Goal: Task Accomplishment & Management: Manage account settings

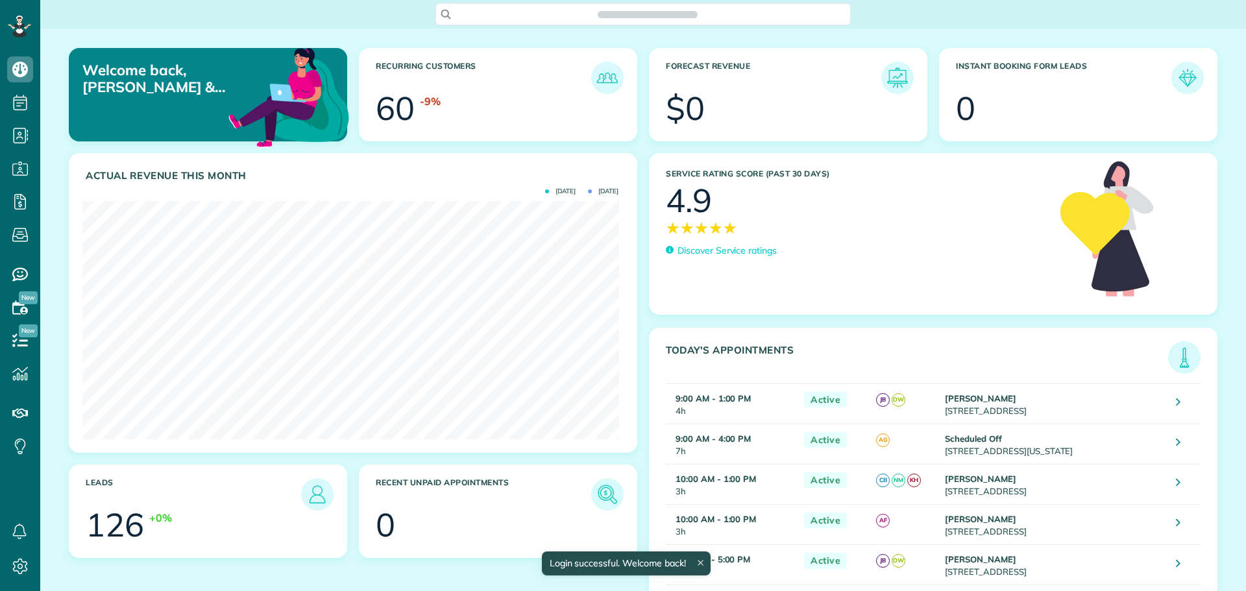
scroll to position [238, 536]
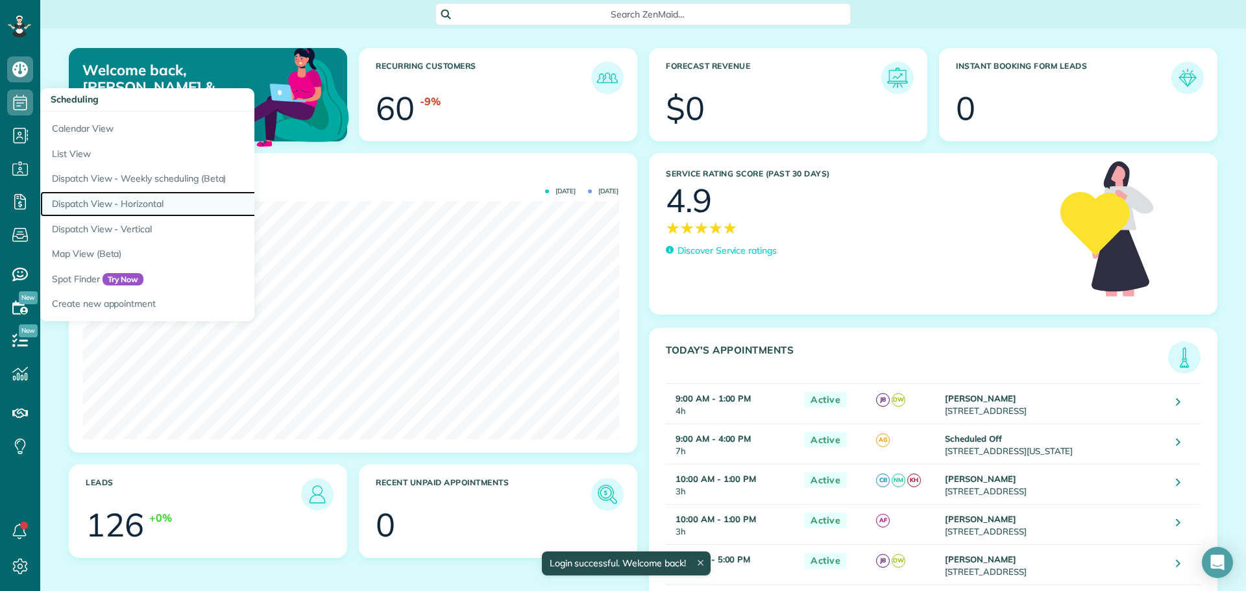
click at [121, 204] on link "Dispatch View - Horizontal" at bounding box center [202, 203] width 324 height 25
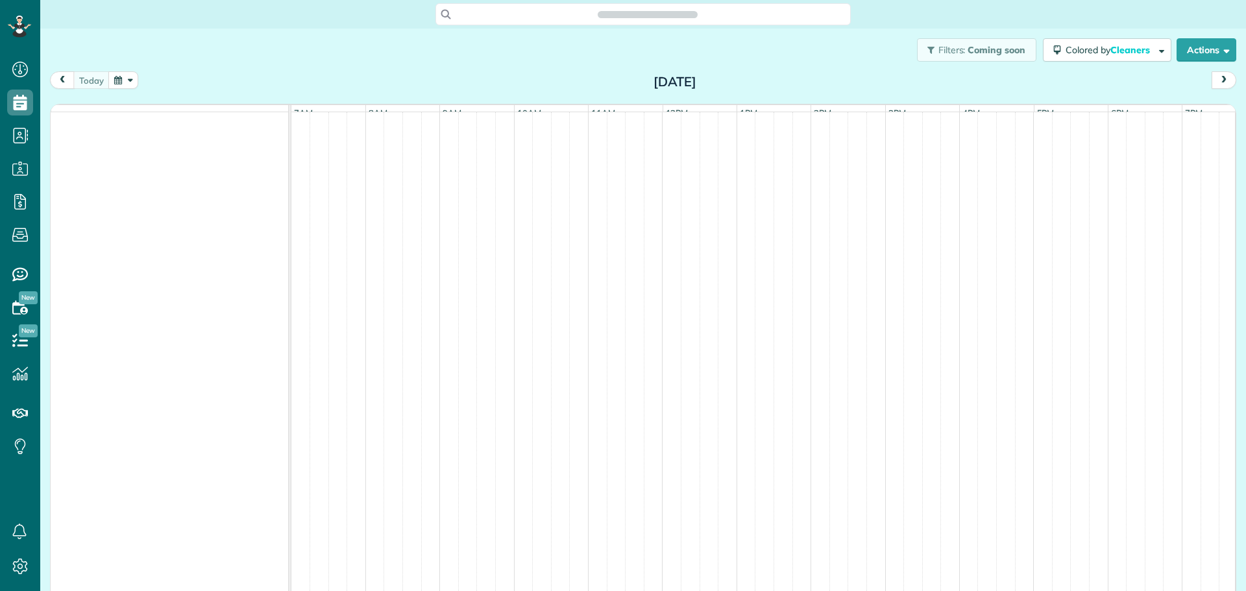
scroll to position [6, 6]
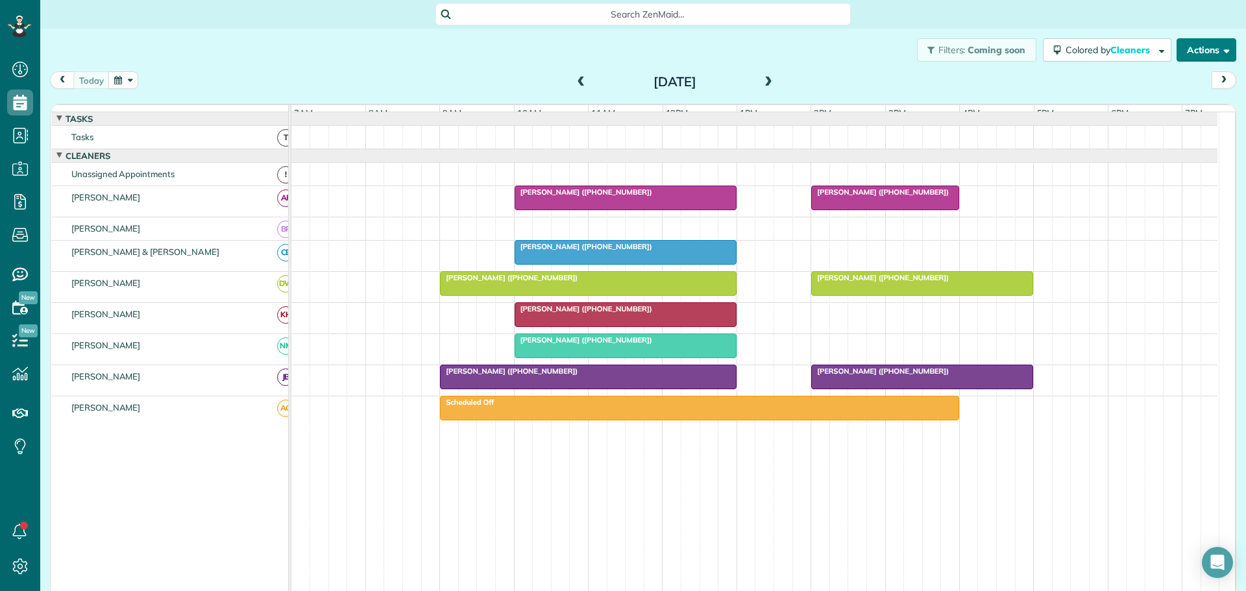
click at [1184, 53] on button "Actions" at bounding box center [1206, 49] width 60 height 23
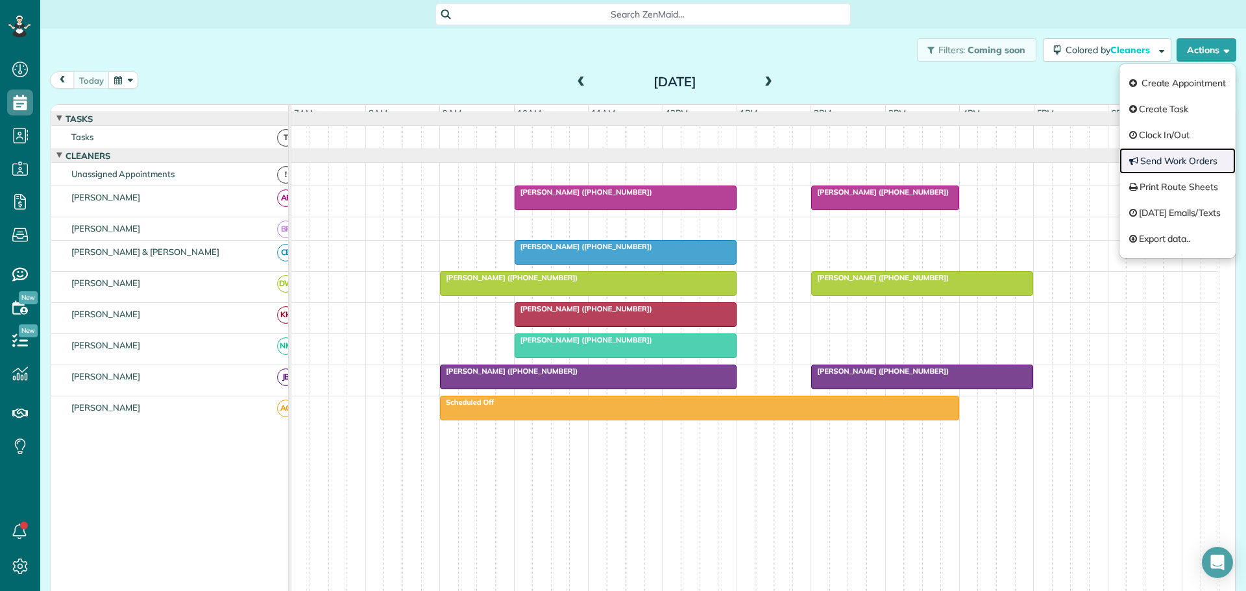
click at [1151, 158] on link "Send Work Orders" at bounding box center [1177, 161] width 116 height 26
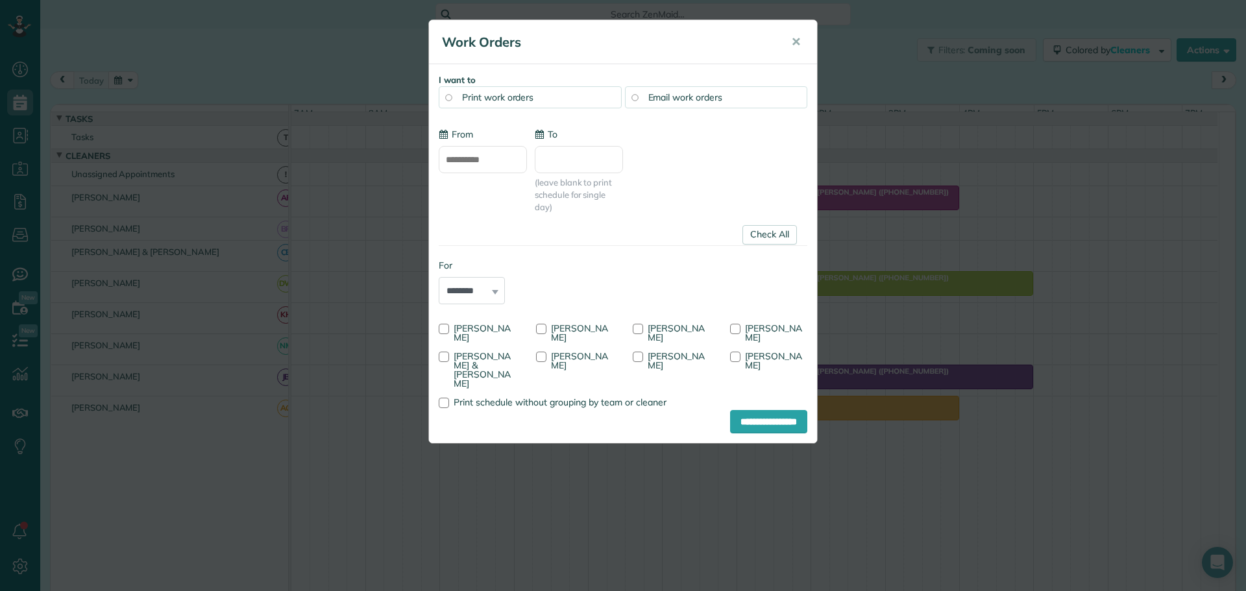
type input "**********"
click at [640, 332] on div at bounding box center [638, 329] width 10 height 10
click at [614, 352] on label "Ashley Green" at bounding box center [575, 361] width 78 height 18
click at [768, 422] on input "**********" at bounding box center [768, 421] width 77 height 23
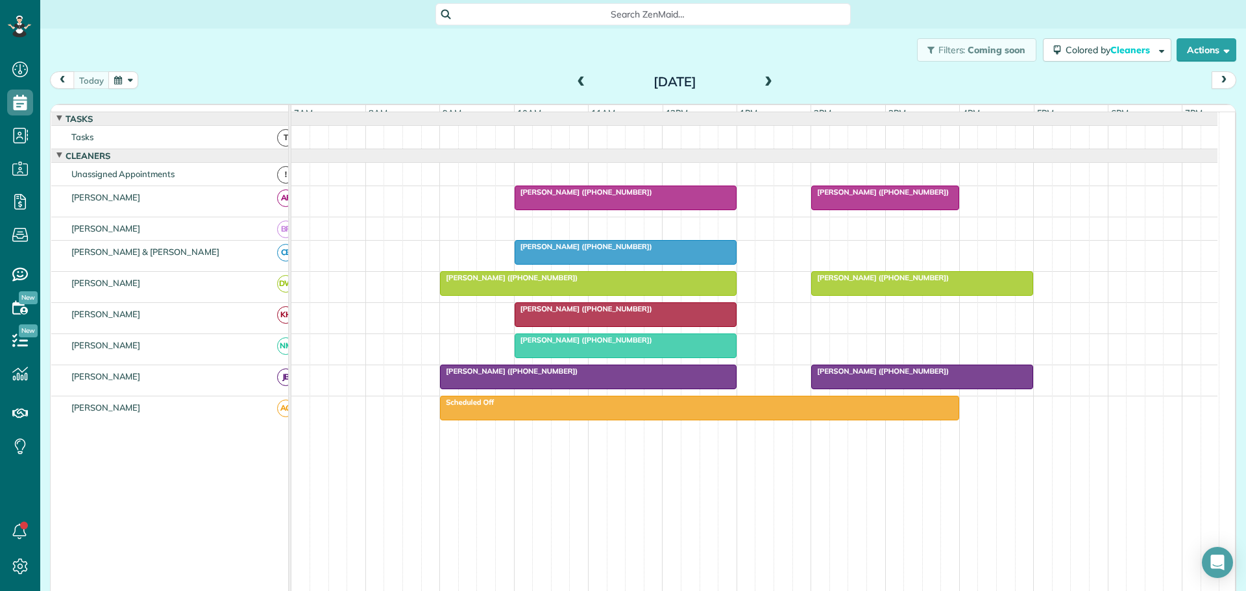
click at [581, 251] on span "[PERSON_NAME] ([PHONE_NUMBER])" at bounding box center [583, 246] width 139 height 9
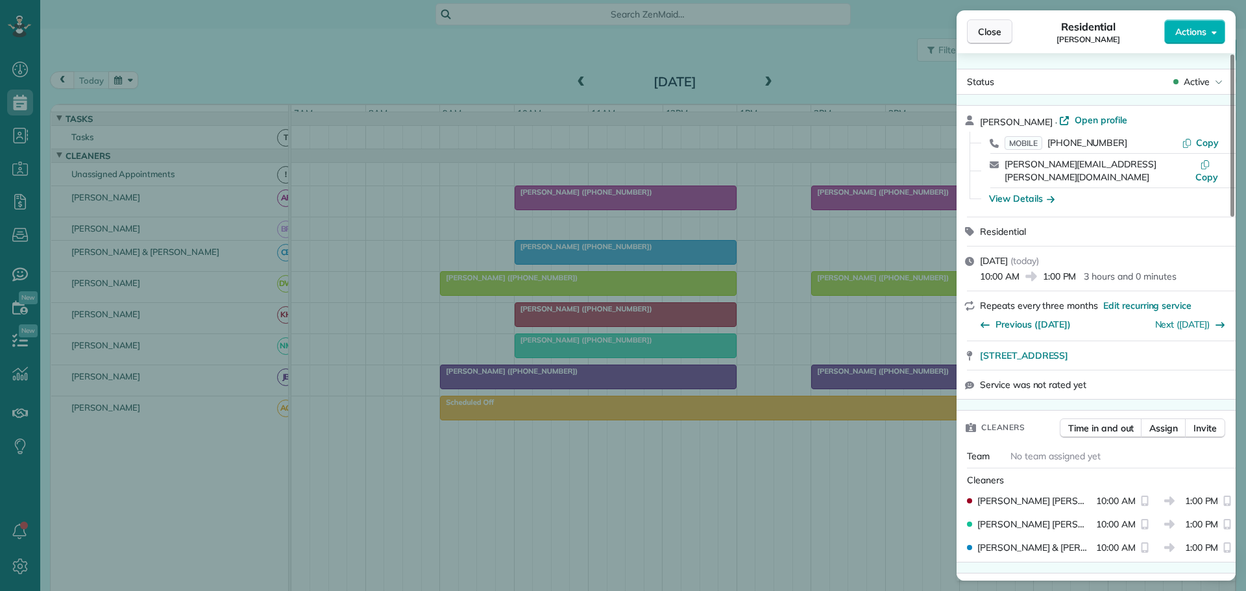
click at [994, 30] on span "Close" at bounding box center [989, 31] width 23 height 13
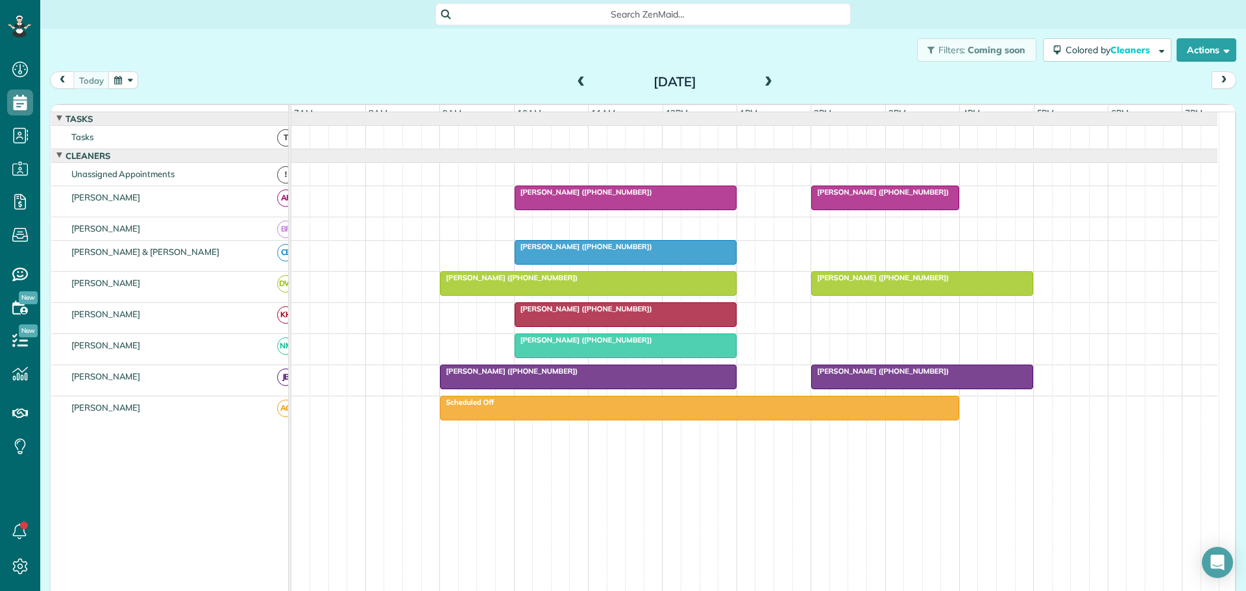
click at [130, 80] on button "button" at bounding box center [123, 80] width 30 height 18
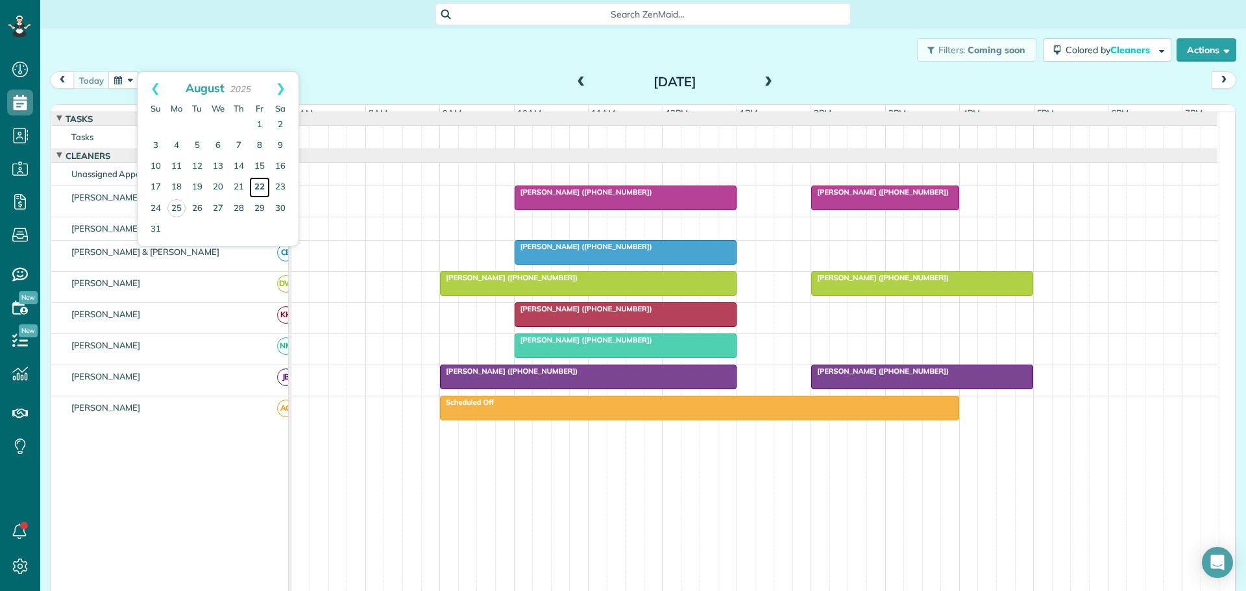
click at [259, 184] on link "22" at bounding box center [259, 187] width 21 height 21
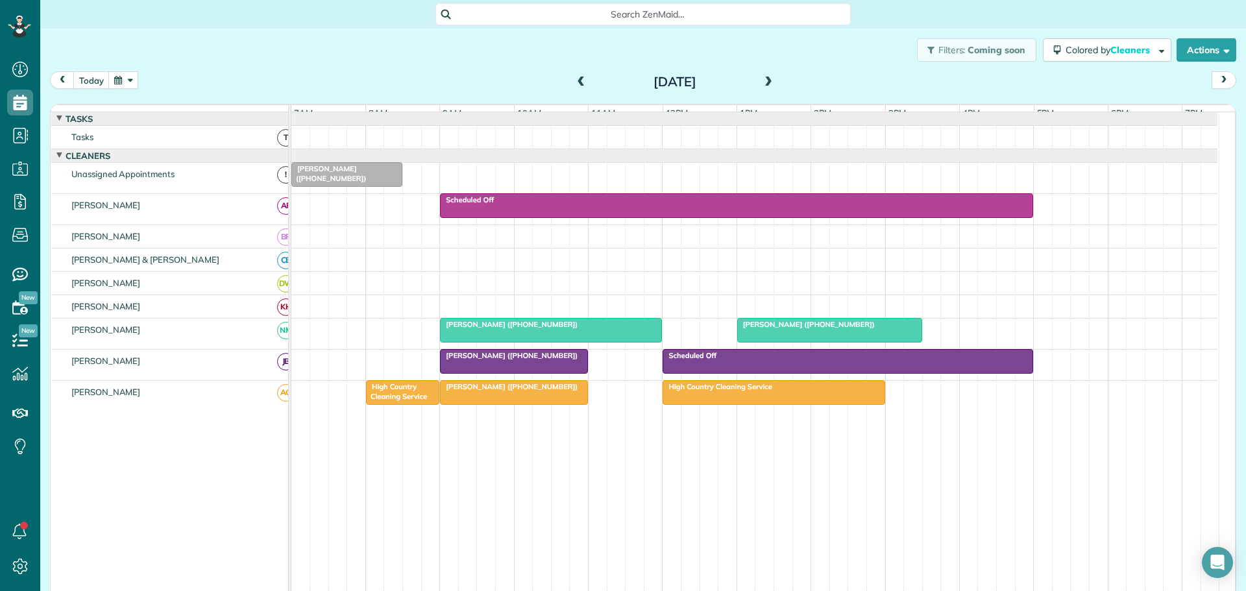
click at [766, 329] on span "Teri Vandyke (+18287734074)" at bounding box center [806, 324] width 139 height 9
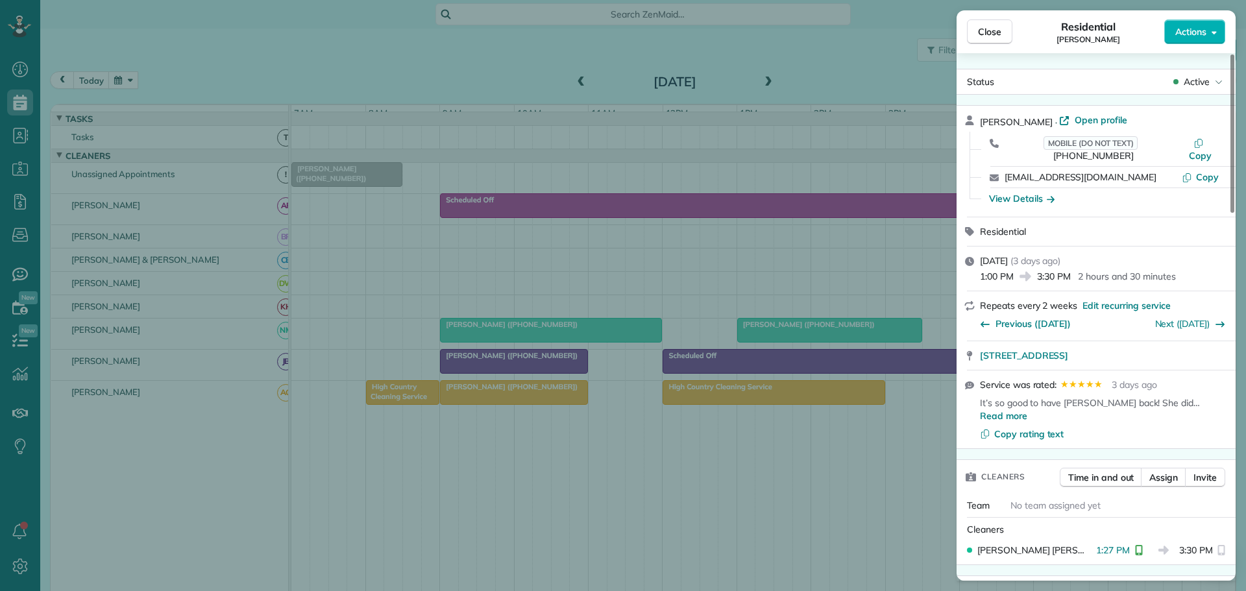
scroll to position [195, 0]
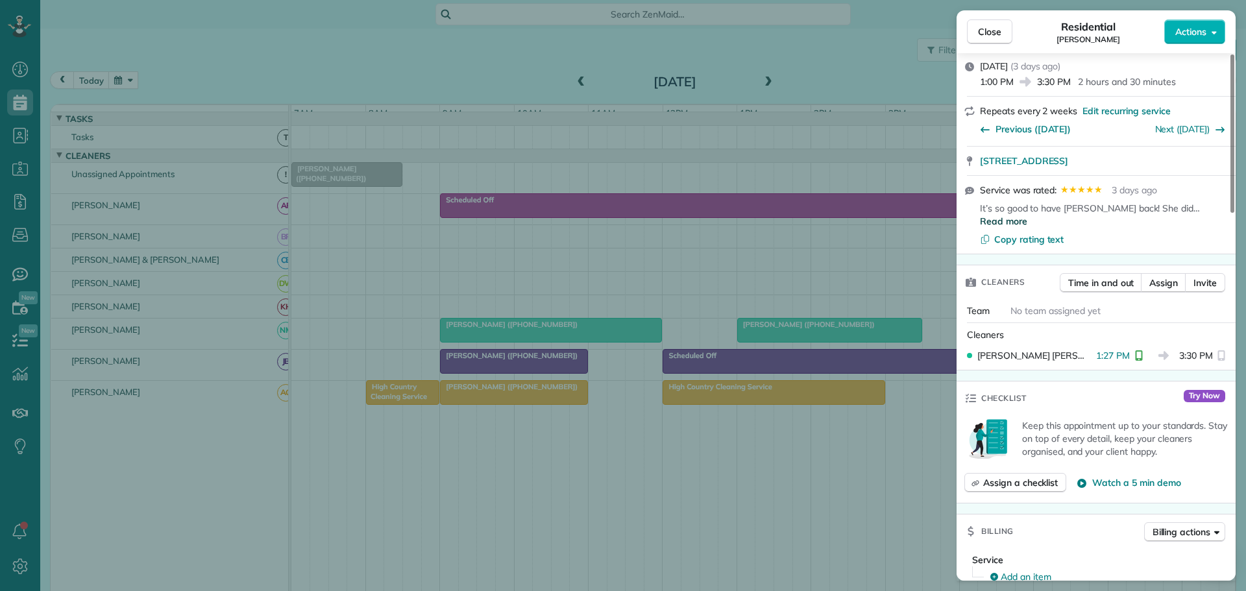
click at [1027, 215] on span "Read more" at bounding box center [1003, 221] width 47 height 13
click at [985, 32] on span "Close" at bounding box center [989, 31] width 23 height 13
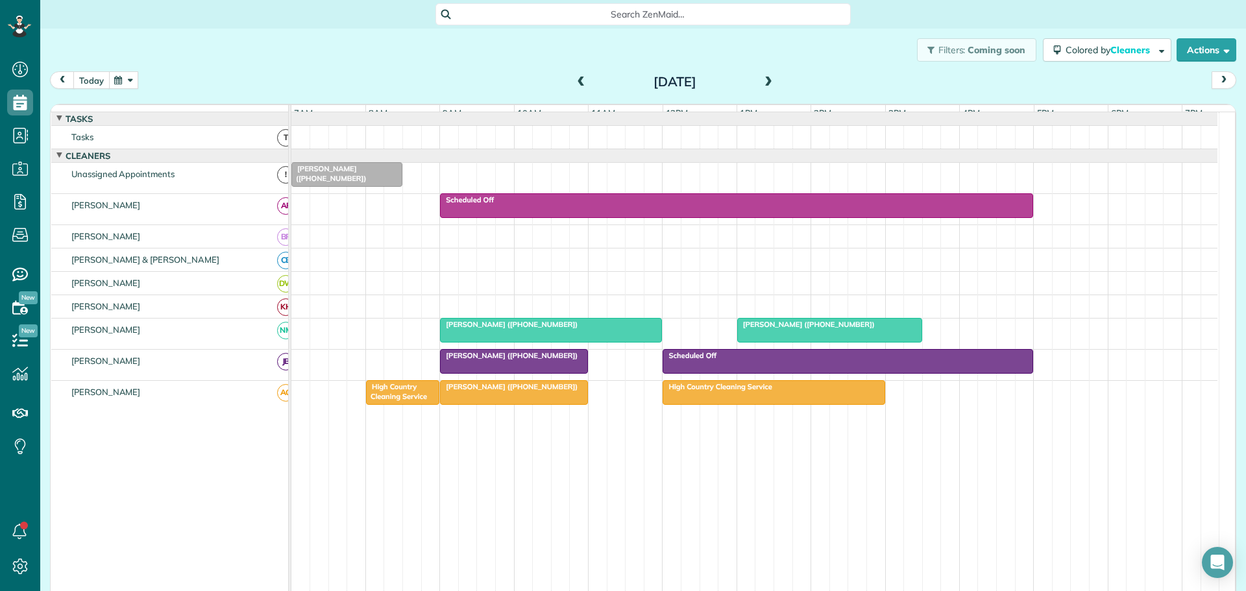
click at [87, 82] on button "today" at bounding box center [91, 80] width 36 height 18
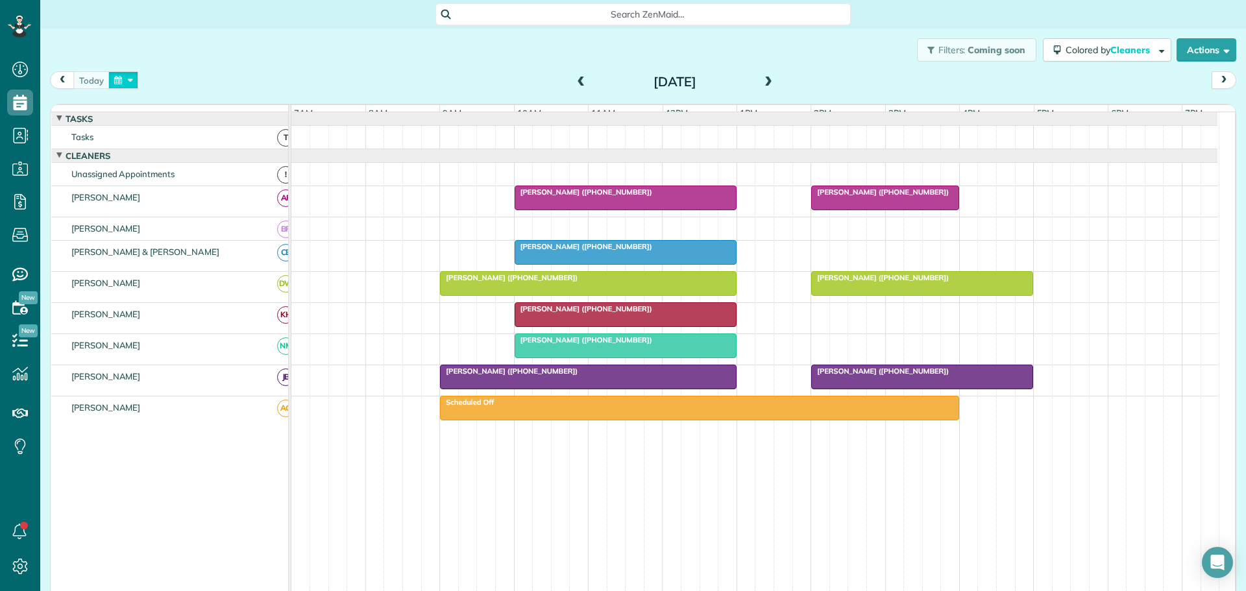
click at [131, 81] on button "button" at bounding box center [123, 80] width 30 height 18
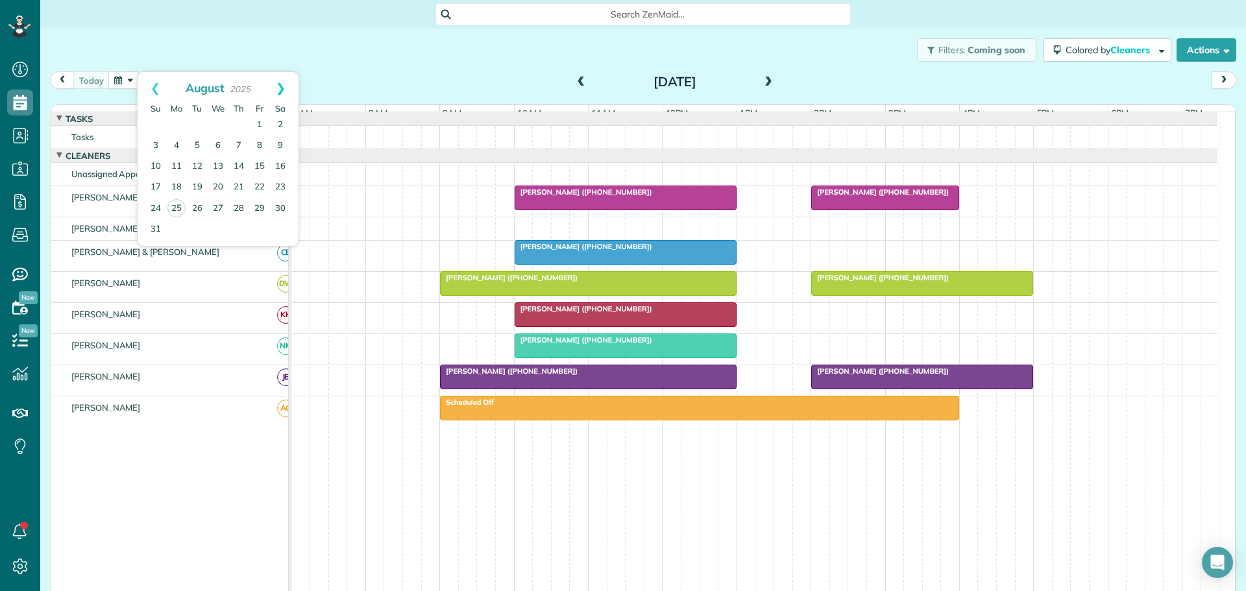
click at [283, 84] on link "Next" at bounding box center [281, 88] width 36 height 32
click at [220, 121] on link "3" at bounding box center [218, 125] width 21 height 21
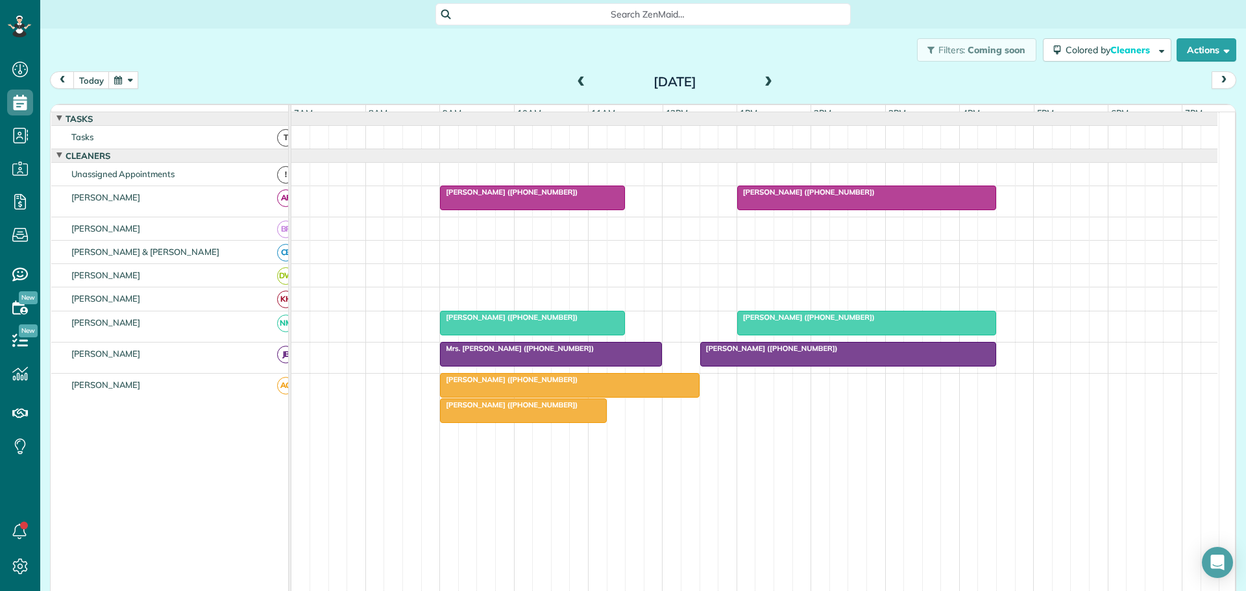
click at [775, 322] on span "Carrie Policinski (+19197410777)" at bounding box center [806, 317] width 139 height 9
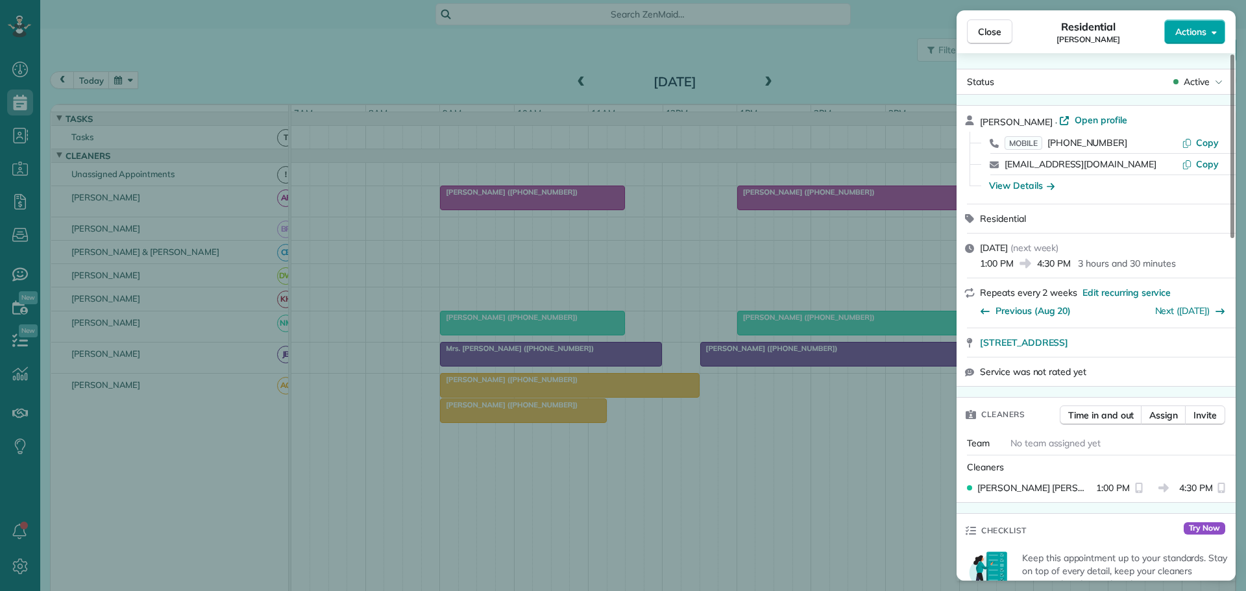
click at [1194, 30] on span "Actions" at bounding box center [1190, 31] width 31 height 13
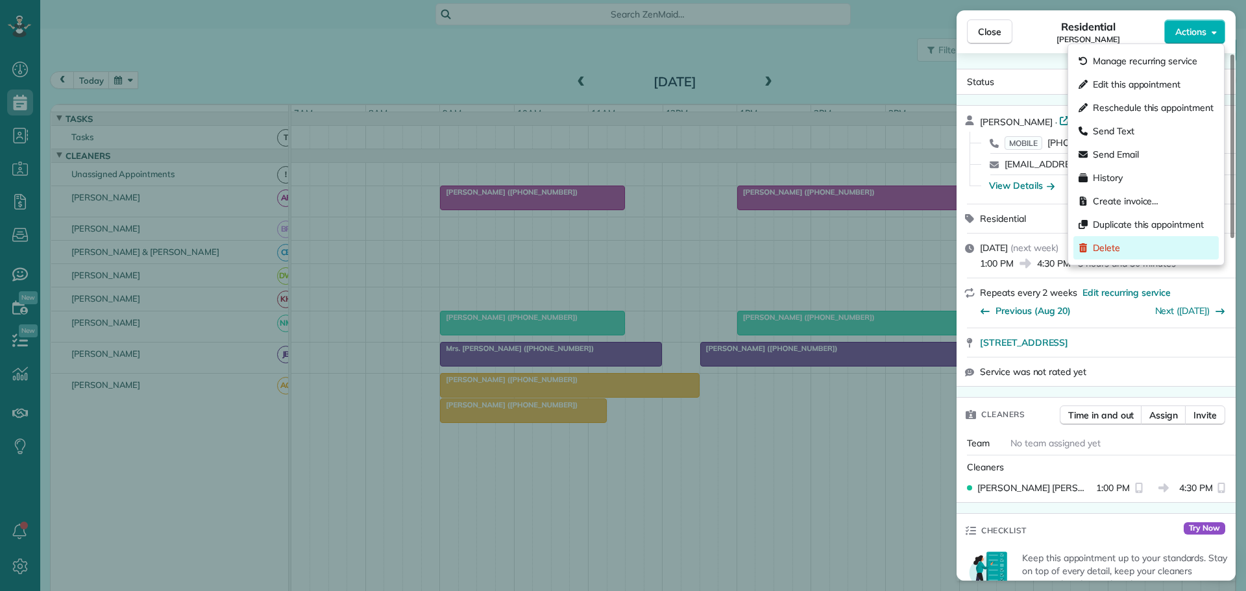
click at [1116, 245] on span "Delete" at bounding box center [1106, 247] width 27 height 13
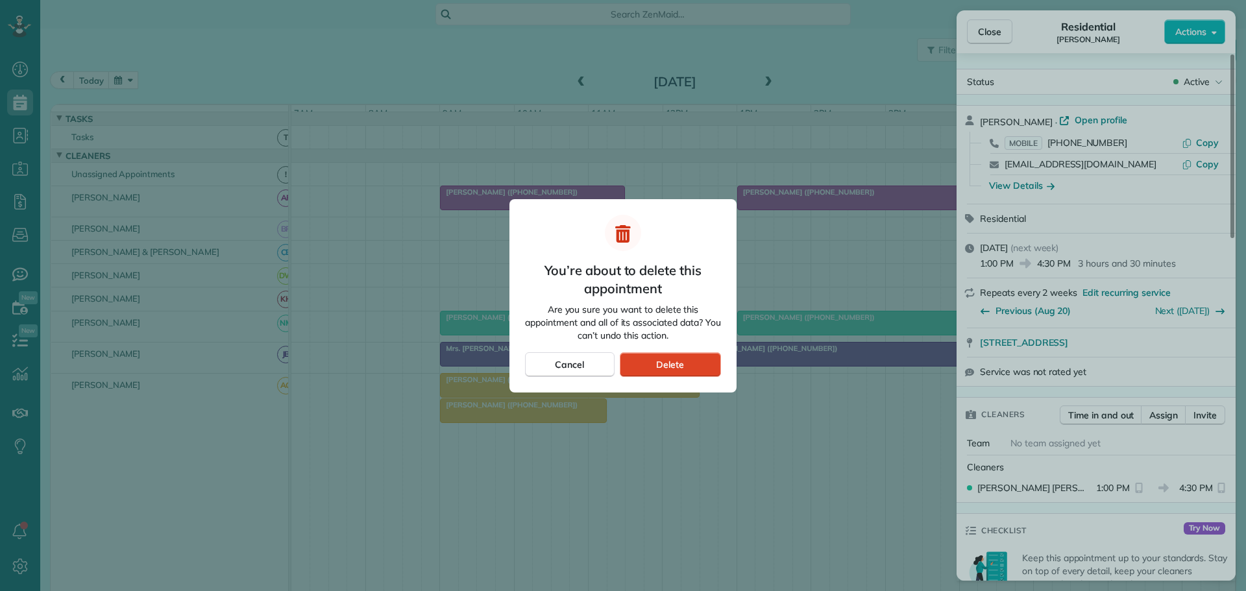
click at [687, 358] on div "Delete" at bounding box center [670, 364] width 101 height 25
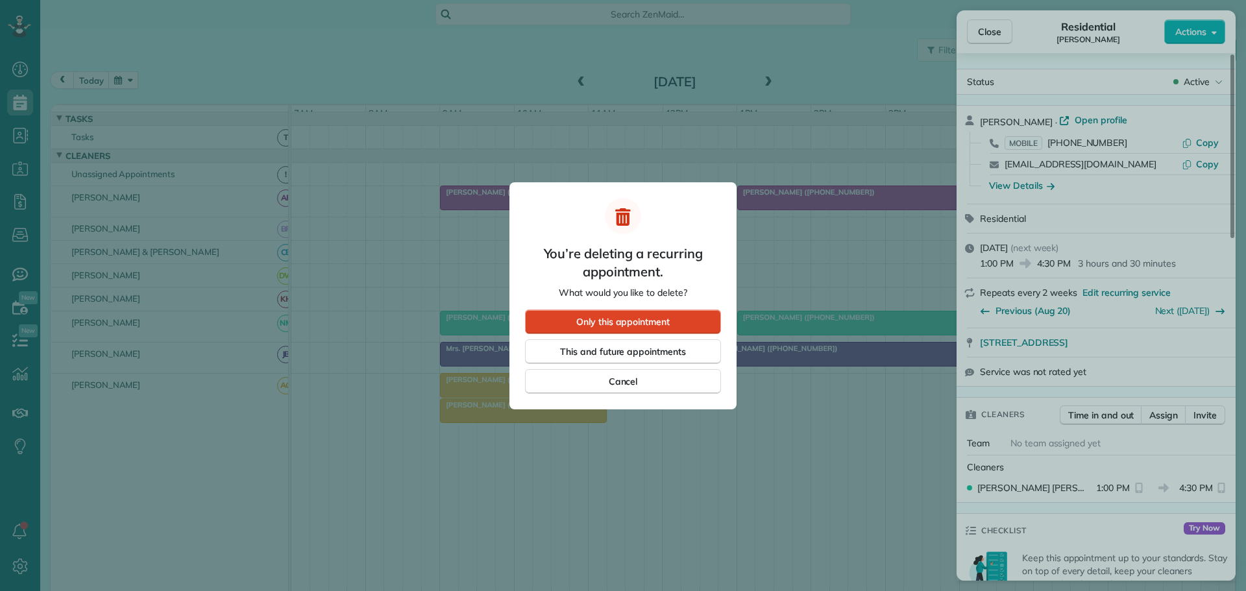
click at [639, 315] on span "Only this appointment" at bounding box center [622, 321] width 93 height 13
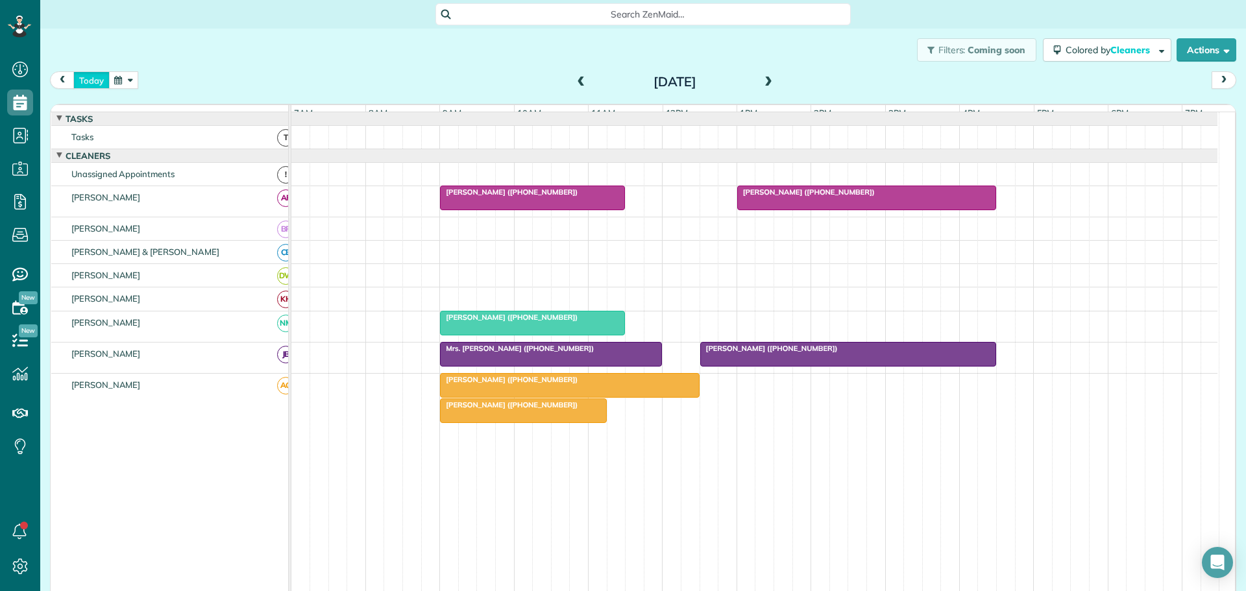
drag, startPoint x: 92, startPoint y: 78, endPoint x: 99, endPoint y: 77, distance: 7.3
click at [93, 78] on button "today" at bounding box center [91, 80] width 36 height 18
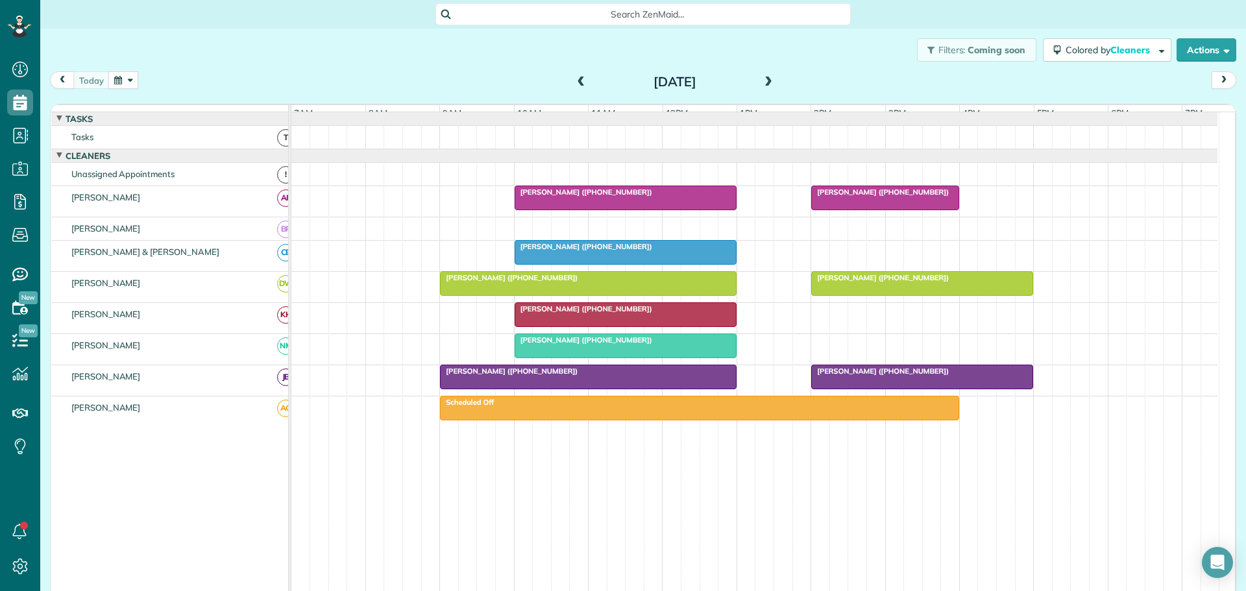
click at [554, 376] on span "[PERSON_NAME] ([PHONE_NUMBER])" at bounding box center [508, 371] width 139 height 9
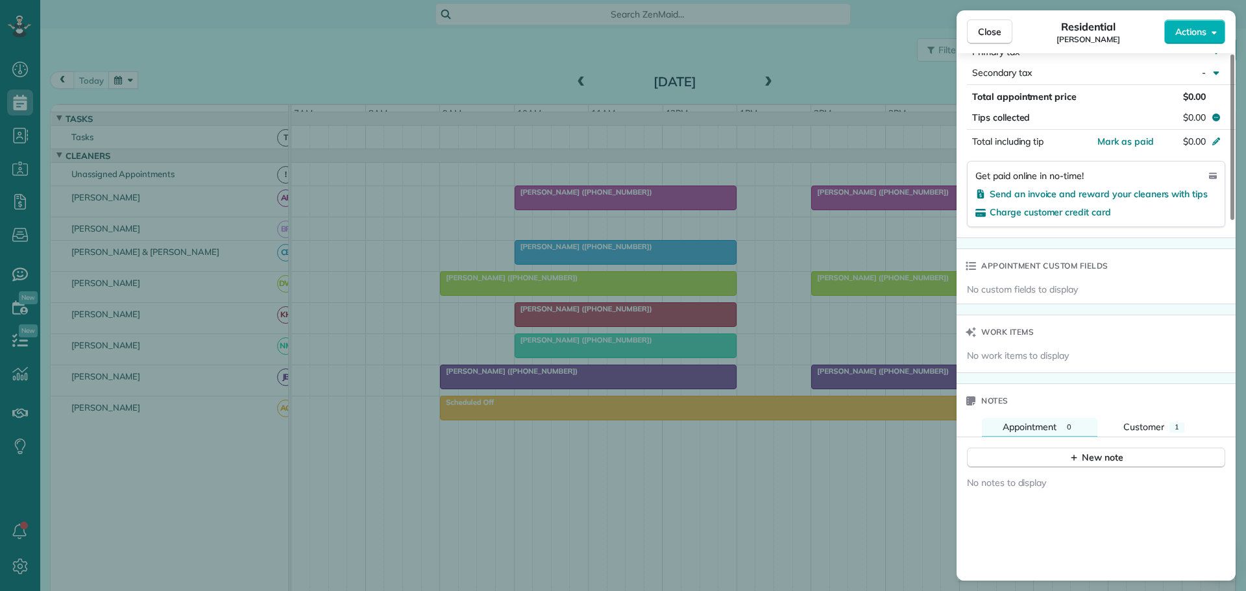
scroll to position [779, 0]
click at [1151, 400] on div "Notes" at bounding box center [1095, 398] width 279 height 34
click at [1152, 418] on span "Customer" at bounding box center [1143, 424] width 41 height 12
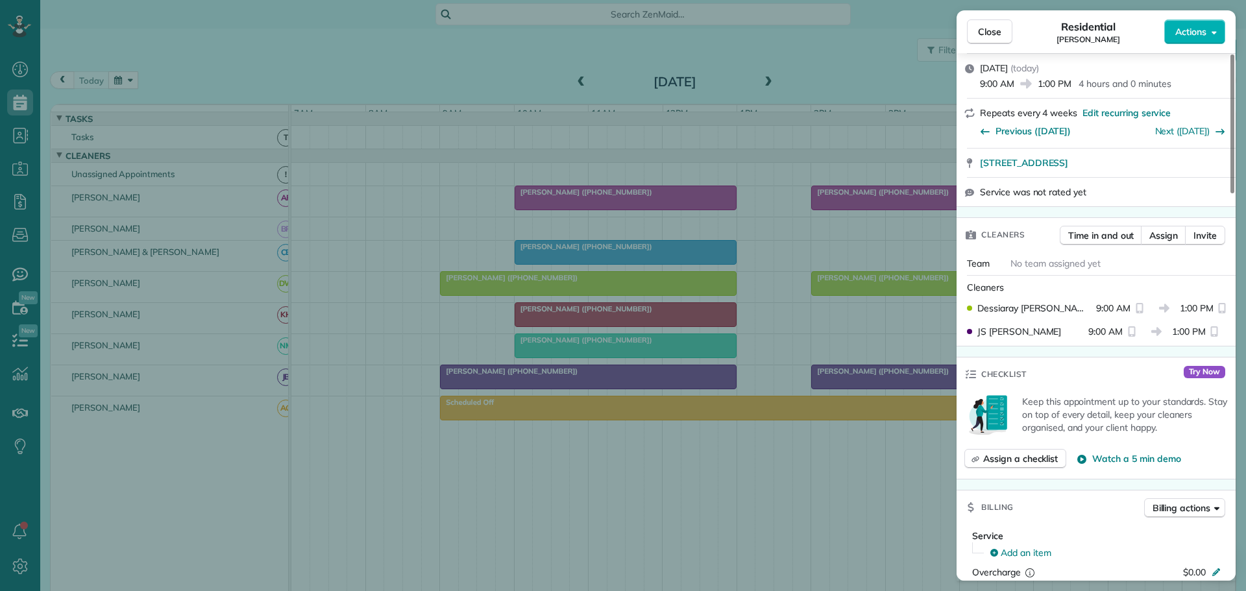
scroll to position [0, 0]
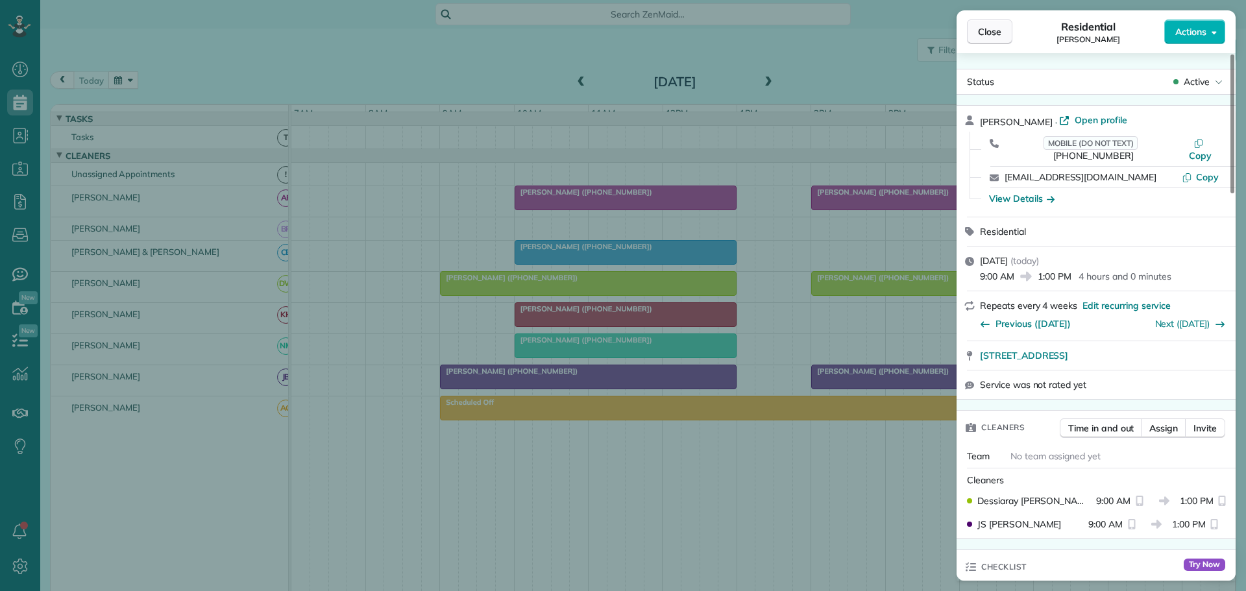
click at [999, 25] on span "Close" at bounding box center [989, 31] width 23 height 13
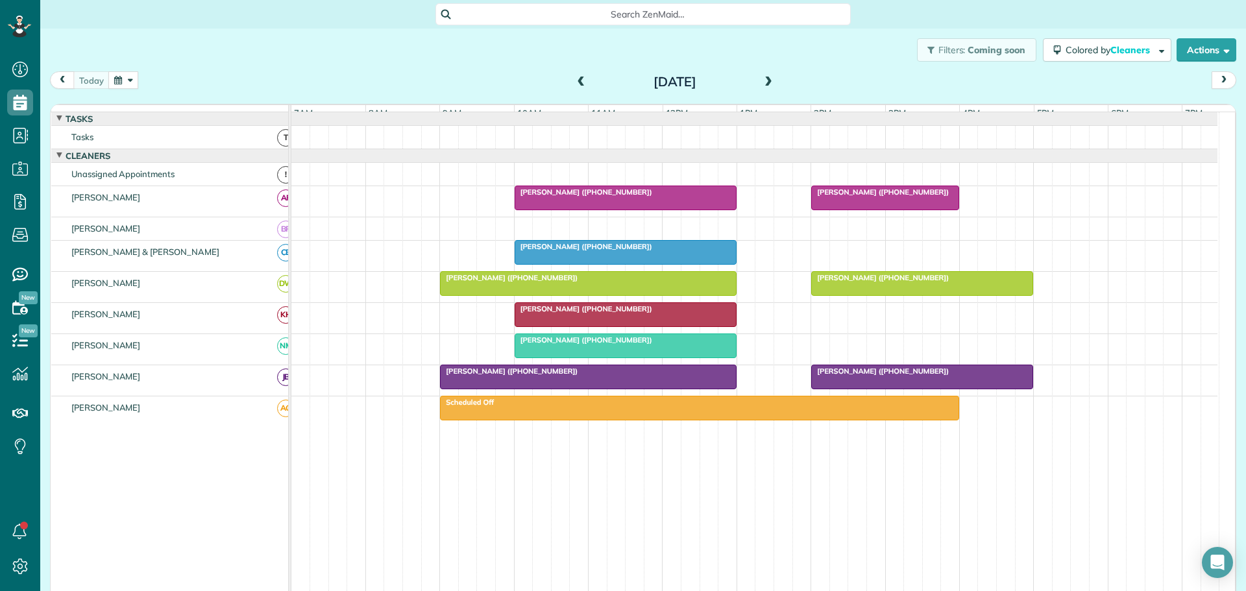
click at [128, 75] on button "button" at bounding box center [123, 80] width 30 height 18
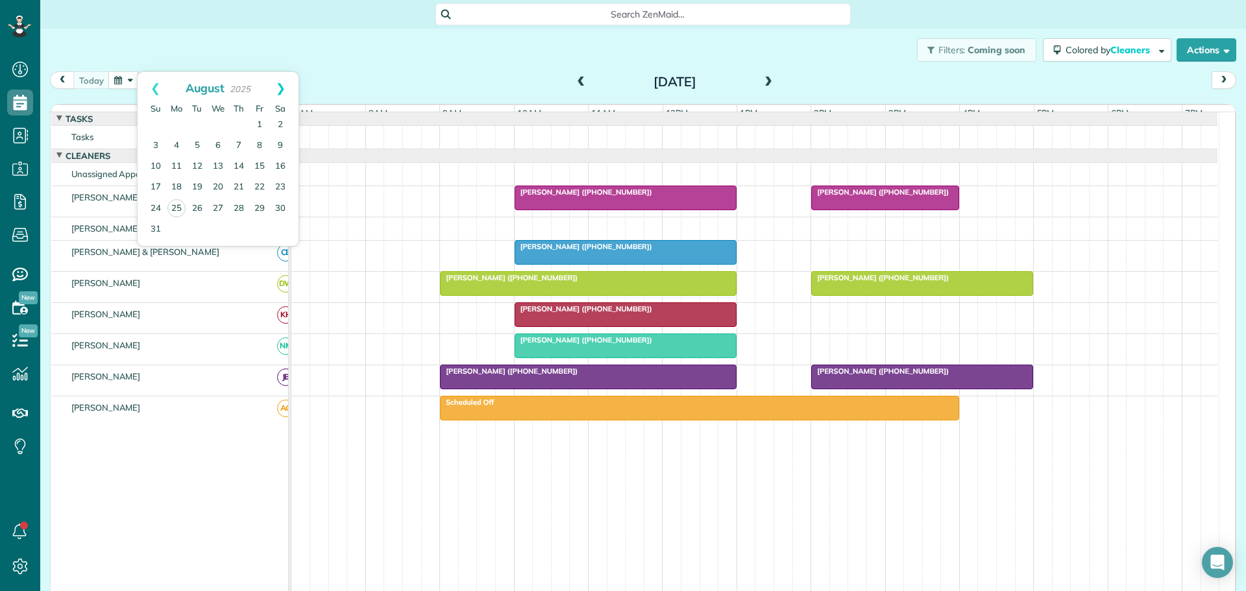
click at [284, 84] on link "Next" at bounding box center [281, 88] width 36 height 32
click at [238, 124] on link "2" at bounding box center [238, 125] width 21 height 21
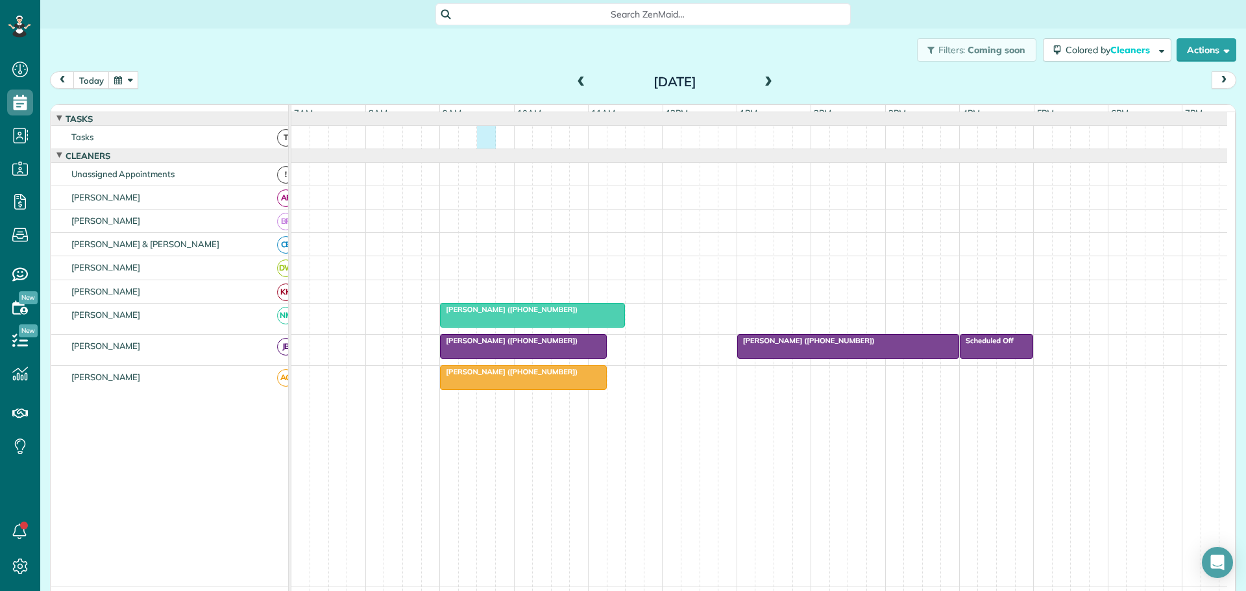
click at [479, 149] on div at bounding box center [759, 137] width 936 height 23
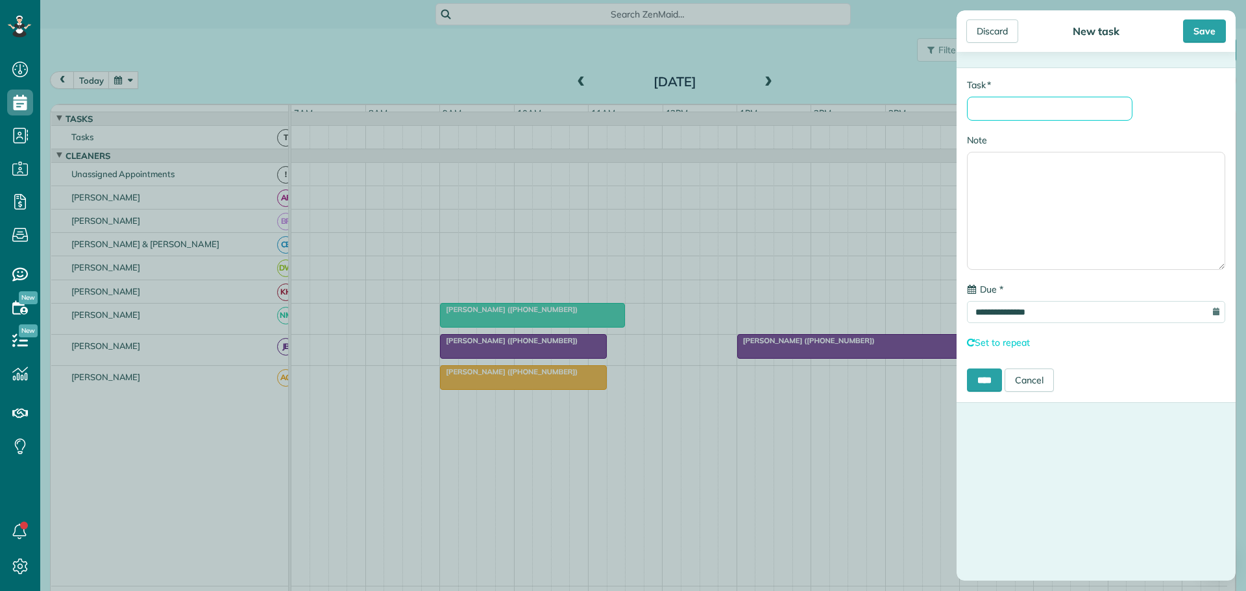
click at [1011, 108] on input "* Task" at bounding box center [1049, 109] width 165 height 24
type input "**********"
click at [984, 376] on input "****" at bounding box center [984, 380] width 35 height 23
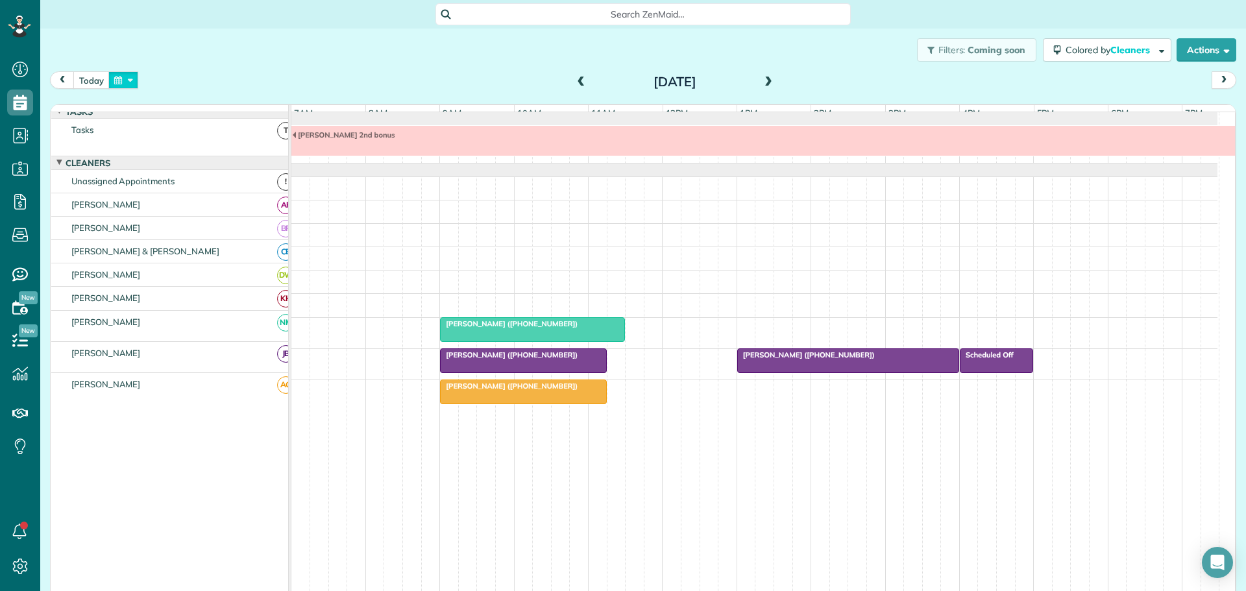
click at [133, 78] on button "button" at bounding box center [123, 80] width 30 height 18
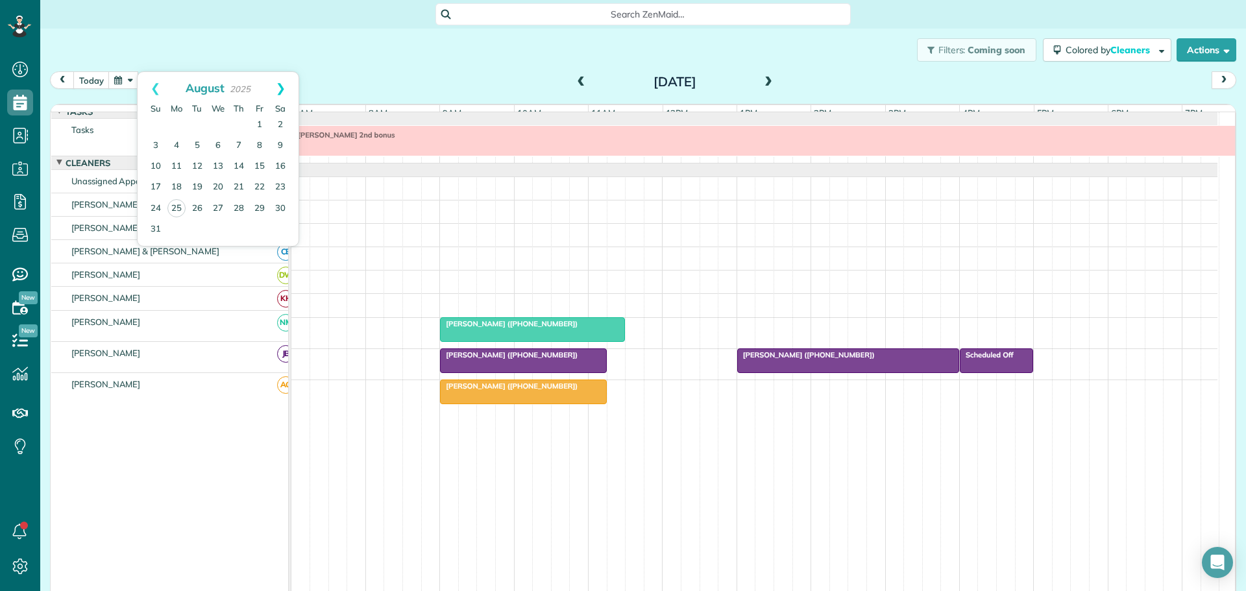
click at [286, 86] on link "Next" at bounding box center [281, 88] width 36 height 32
click at [285, 86] on link "Next" at bounding box center [281, 88] width 36 height 32
click at [257, 184] on link "21" at bounding box center [259, 187] width 21 height 21
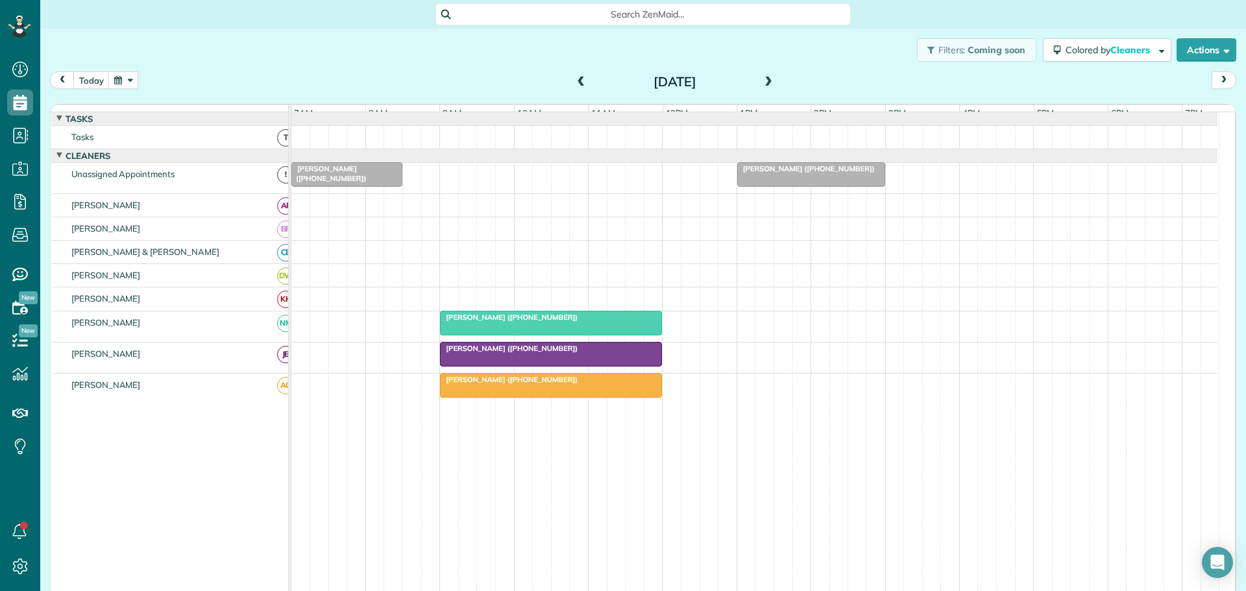
click at [577, 78] on span at bounding box center [581, 83] width 14 height 12
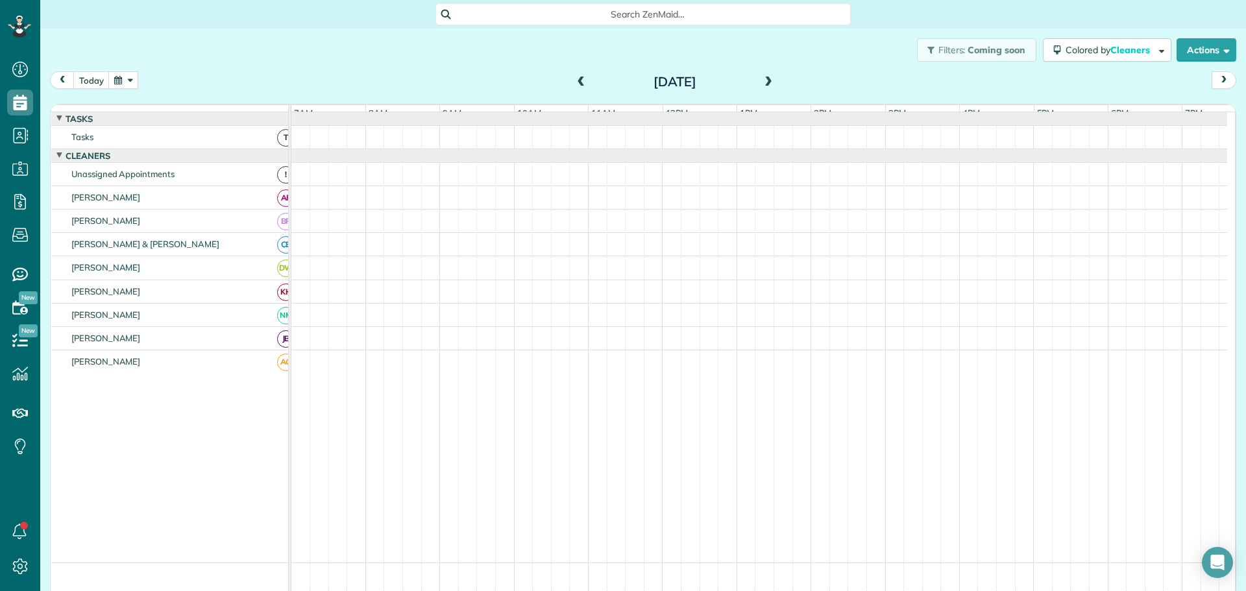
click at [500, 147] on div at bounding box center [759, 137] width 936 height 23
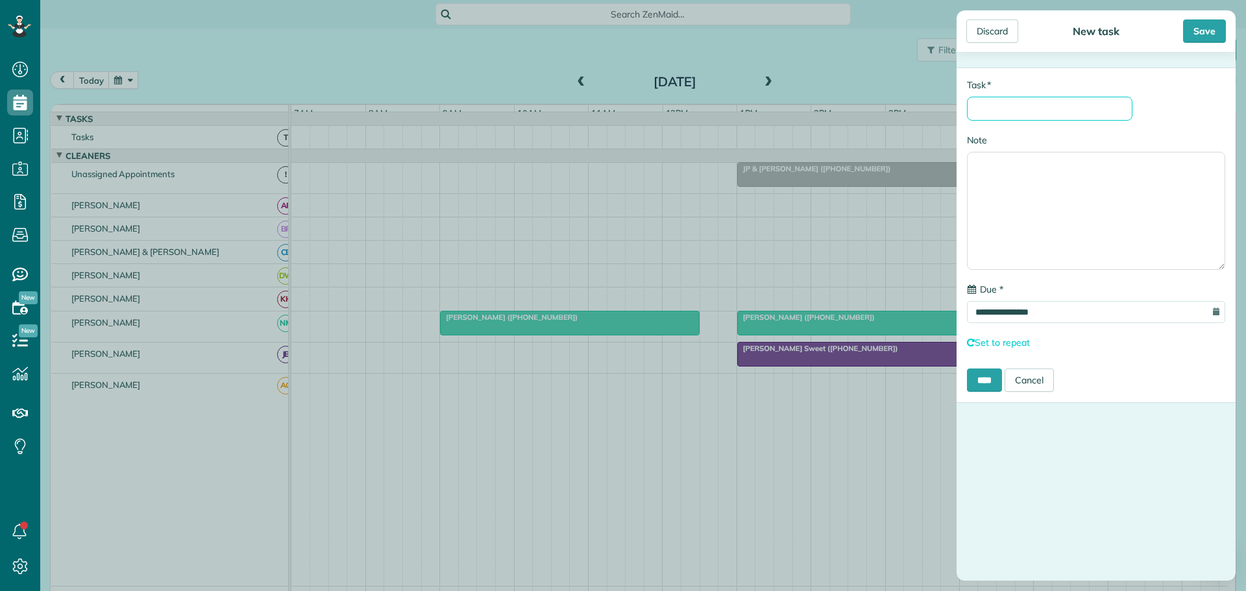
click at [1010, 112] on input "* Task" at bounding box center [1049, 109] width 165 height 24
type input "**********"
click at [988, 378] on input "****" at bounding box center [984, 380] width 35 height 23
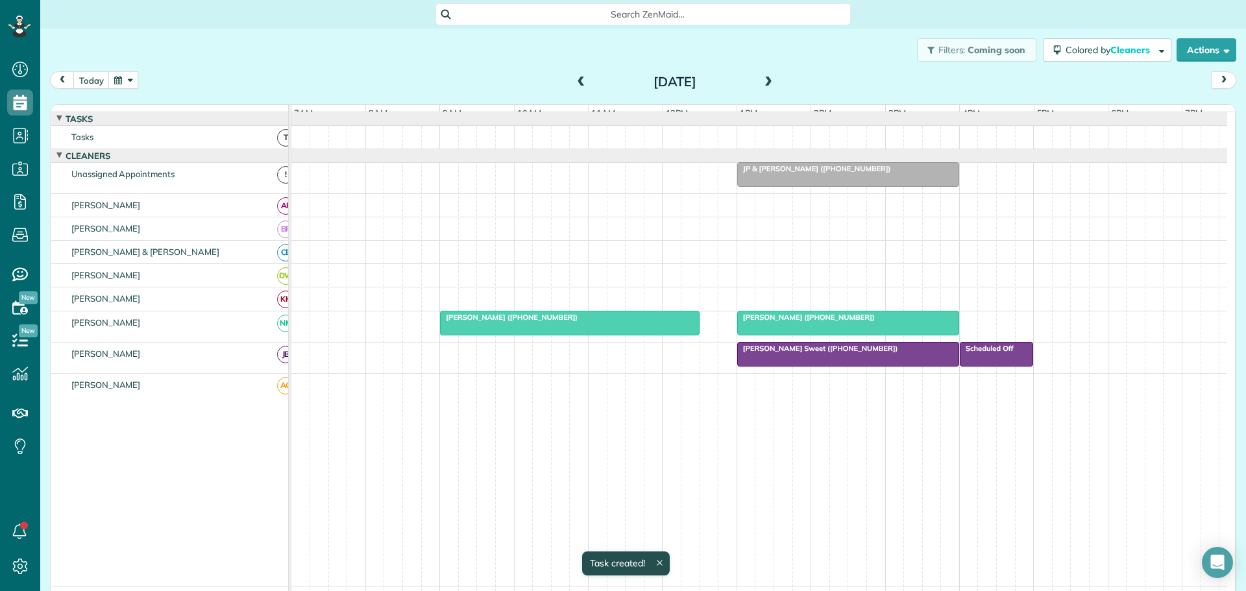
scroll to position [7, 0]
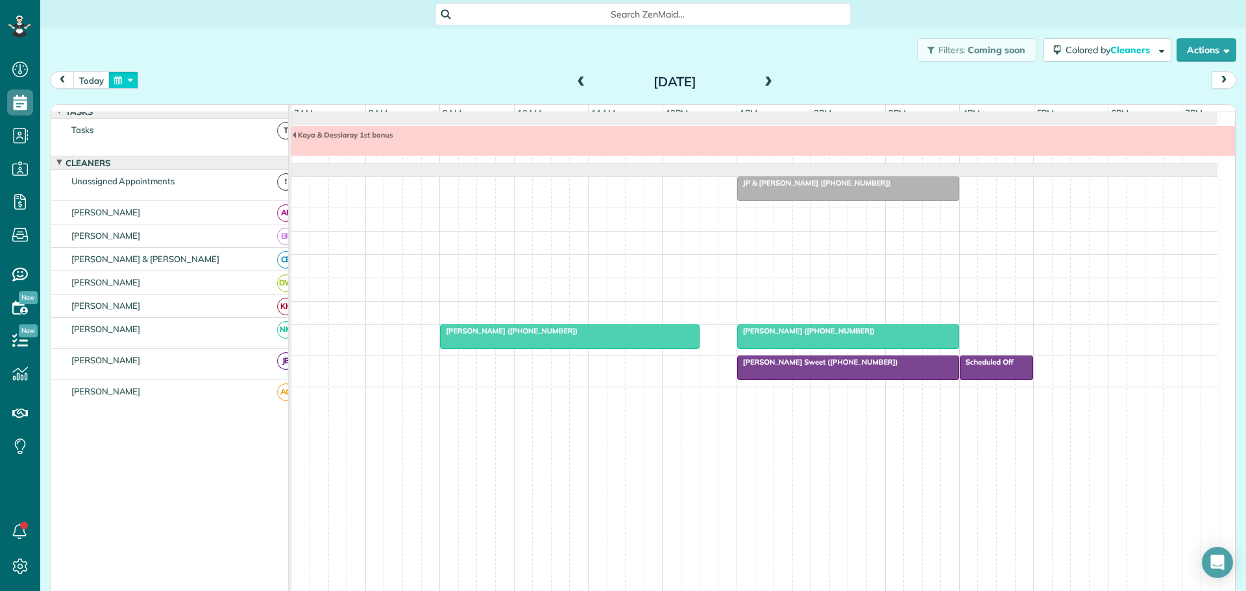
click at [129, 82] on button "button" at bounding box center [123, 80] width 30 height 18
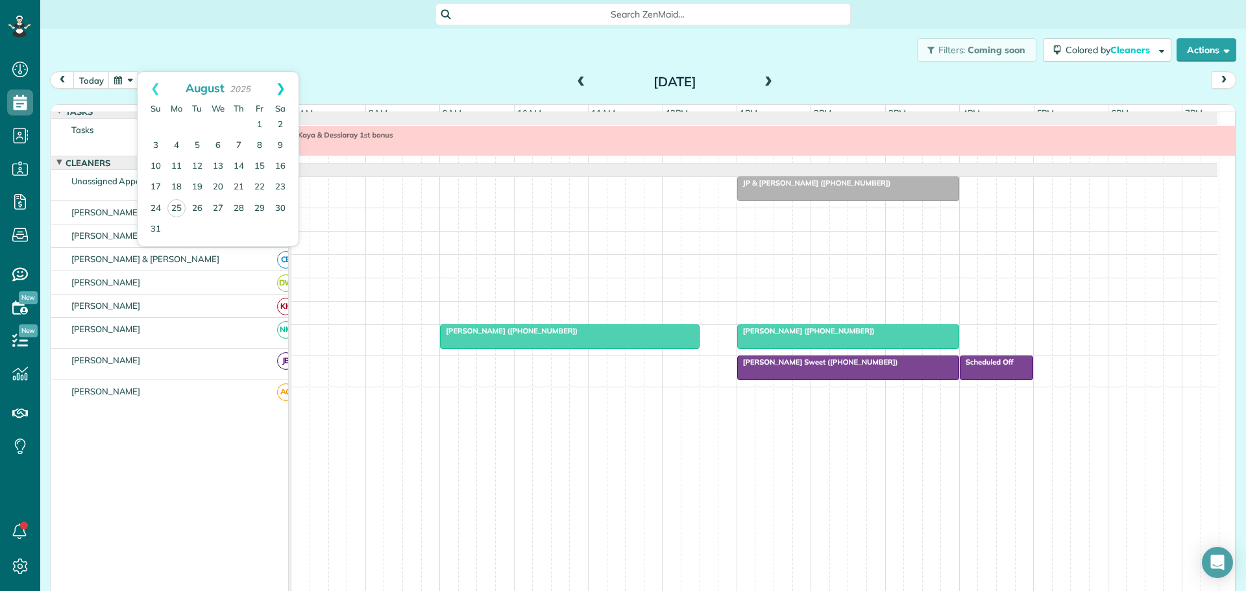
click at [281, 86] on link "Next" at bounding box center [281, 88] width 36 height 32
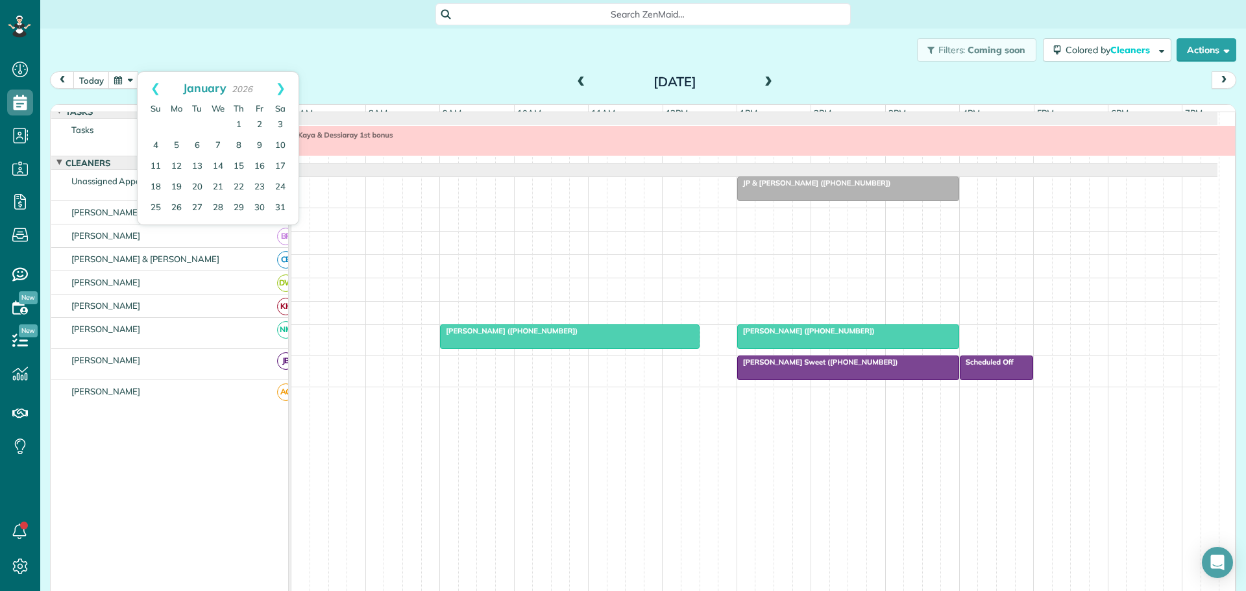
click at [281, 86] on link "Next" at bounding box center [281, 88] width 36 height 32
click at [238, 141] on link "12" at bounding box center [238, 146] width 21 height 21
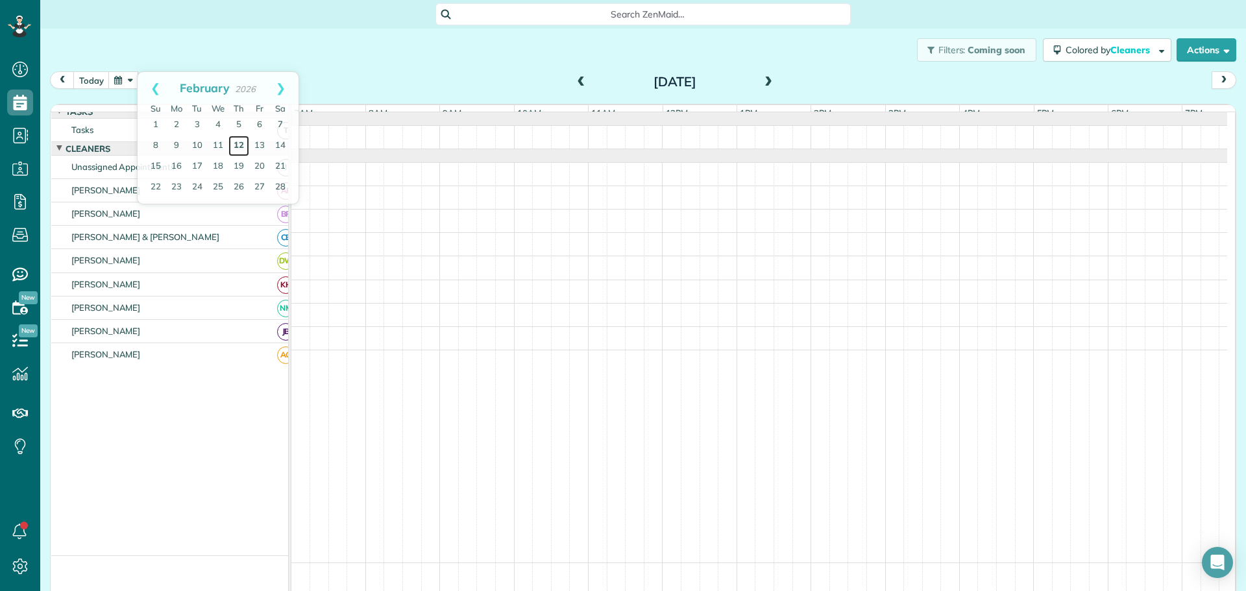
scroll to position [0, 0]
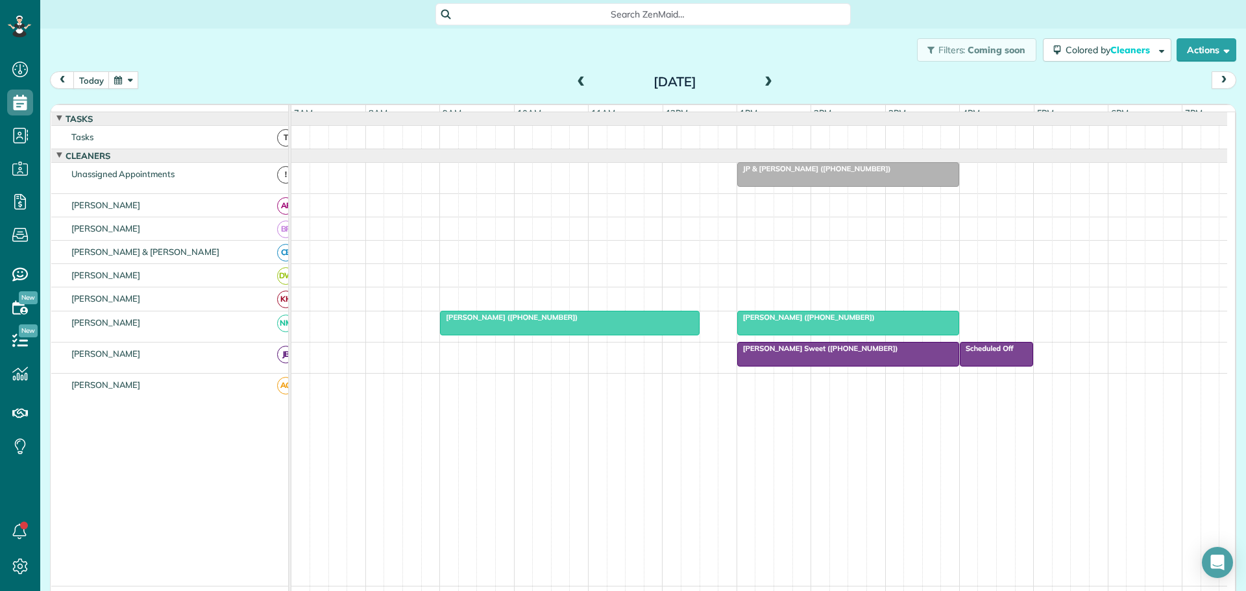
click at [463, 149] on div at bounding box center [759, 137] width 936 height 23
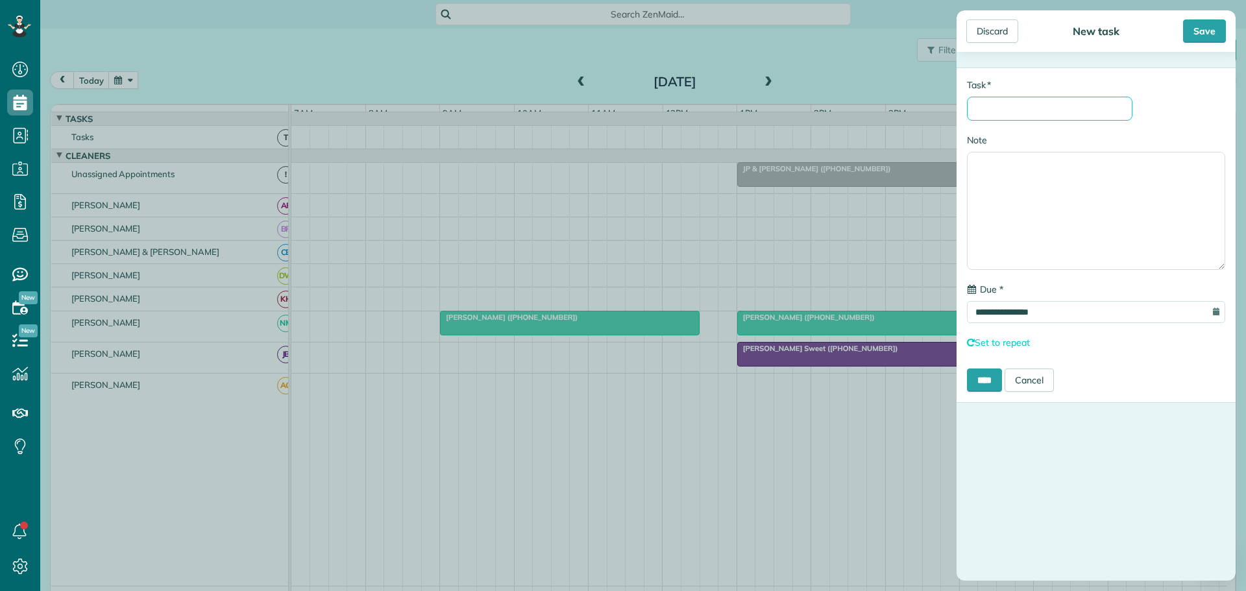
click at [999, 108] on input "* Task" at bounding box center [1049, 109] width 165 height 24
type input "**********"
click at [986, 386] on input "****" at bounding box center [984, 380] width 35 height 23
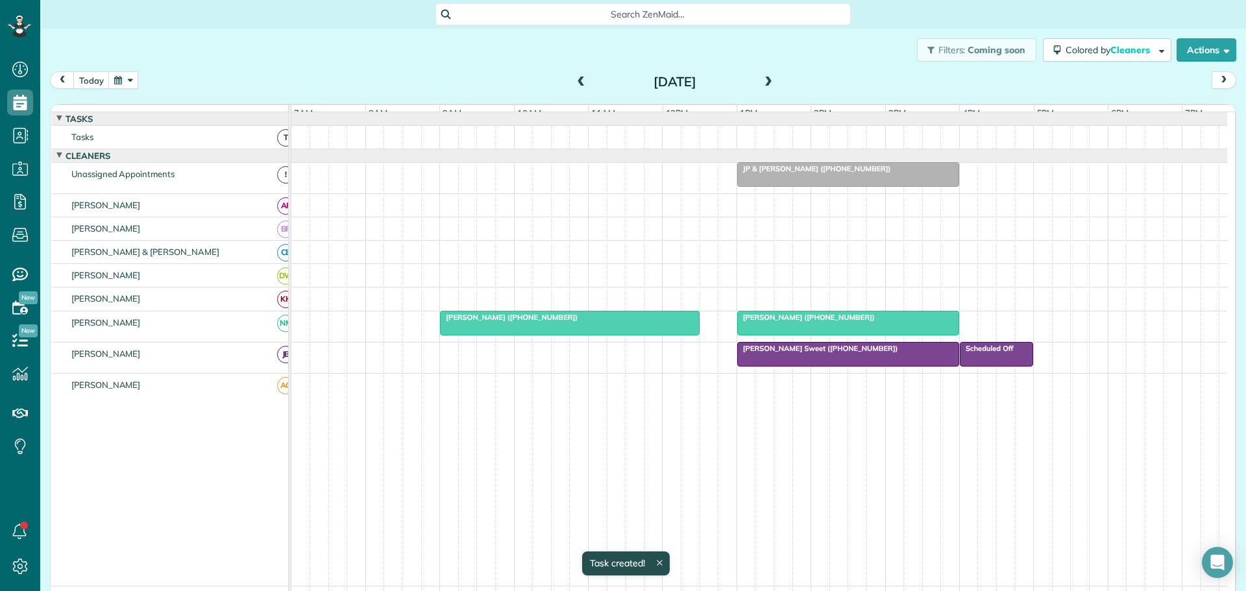
scroll to position [7, 0]
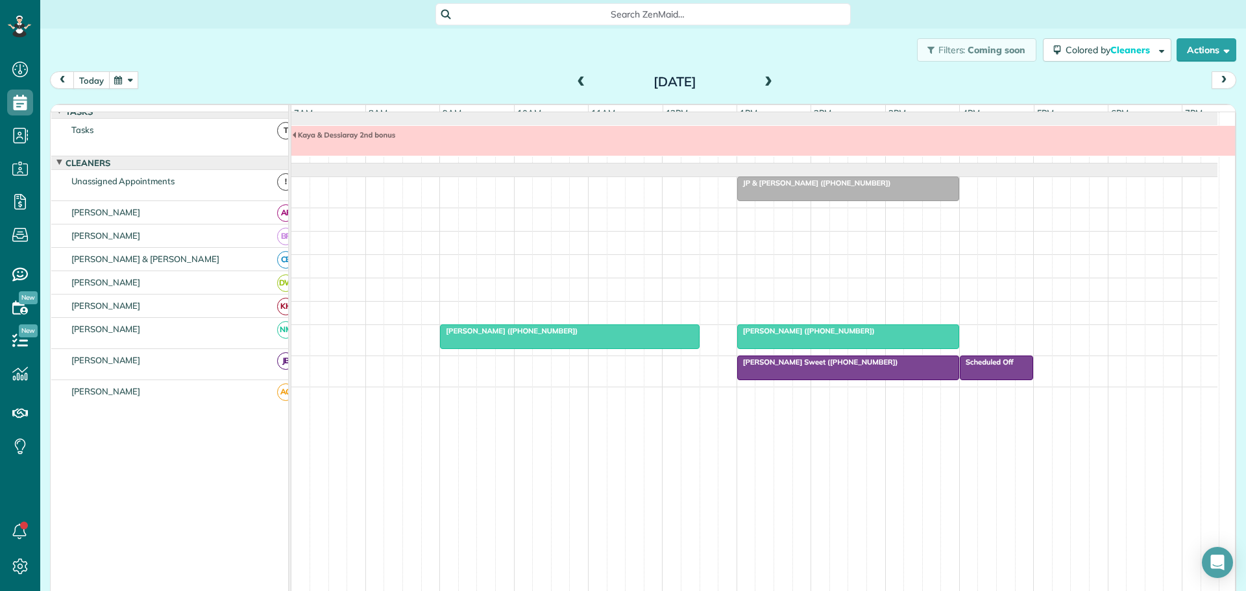
click at [86, 78] on button "today" at bounding box center [91, 80] width 36 height 18
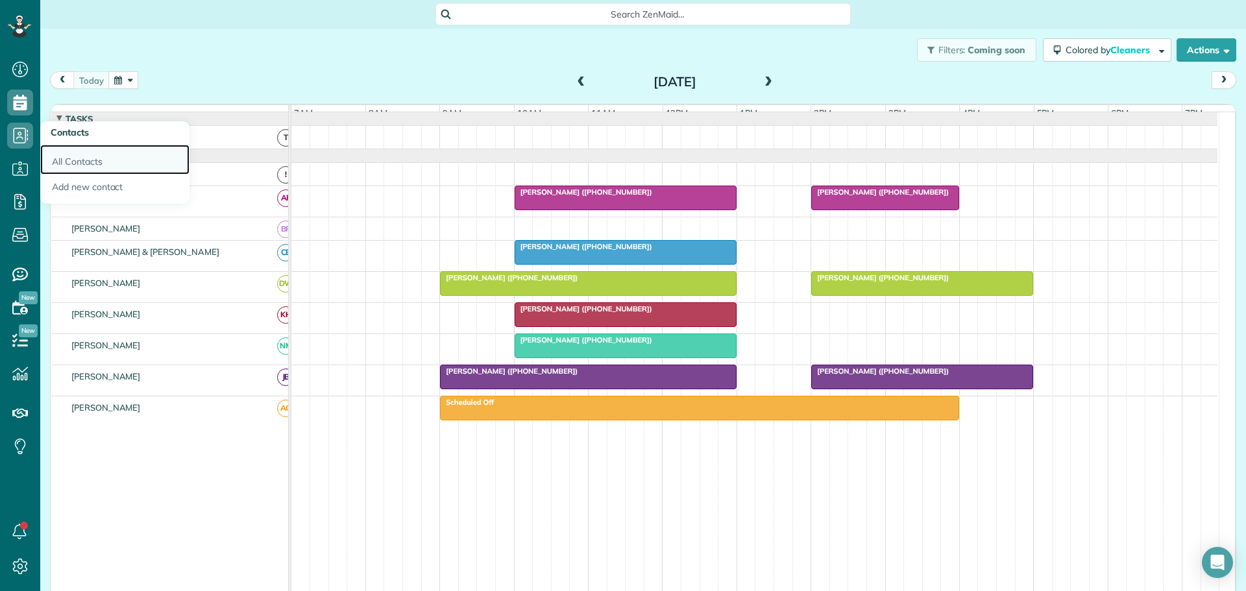
click at [66, 158] on link "All Contacts" at bounding box center [114, 160] width 149 height 30
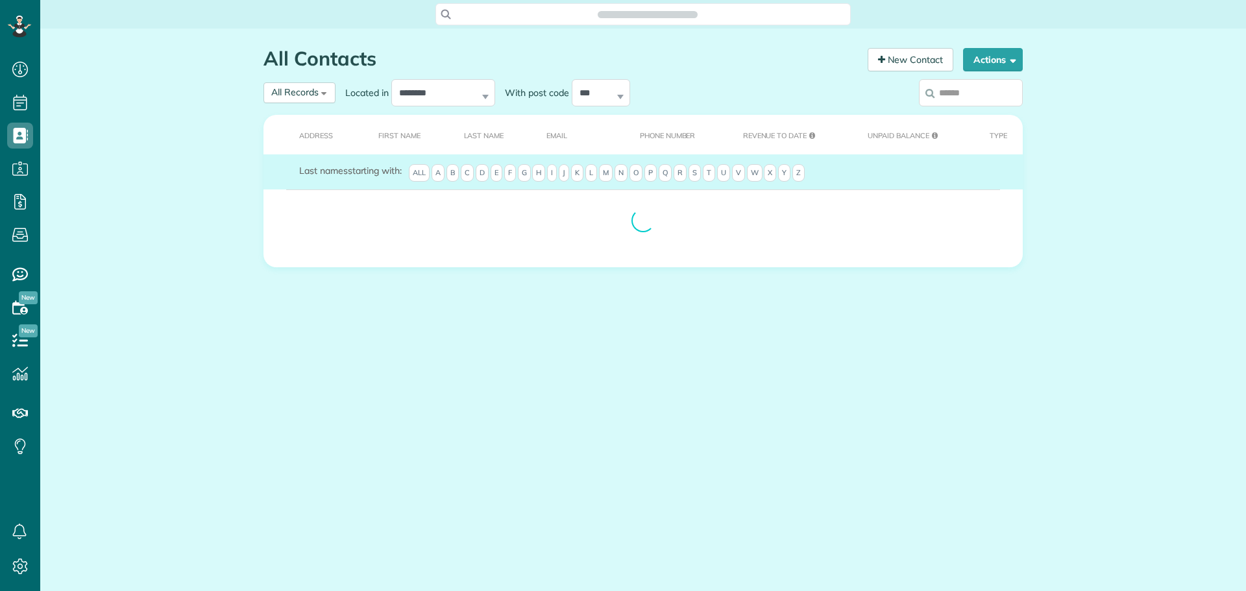
scroll to position [6, 6]
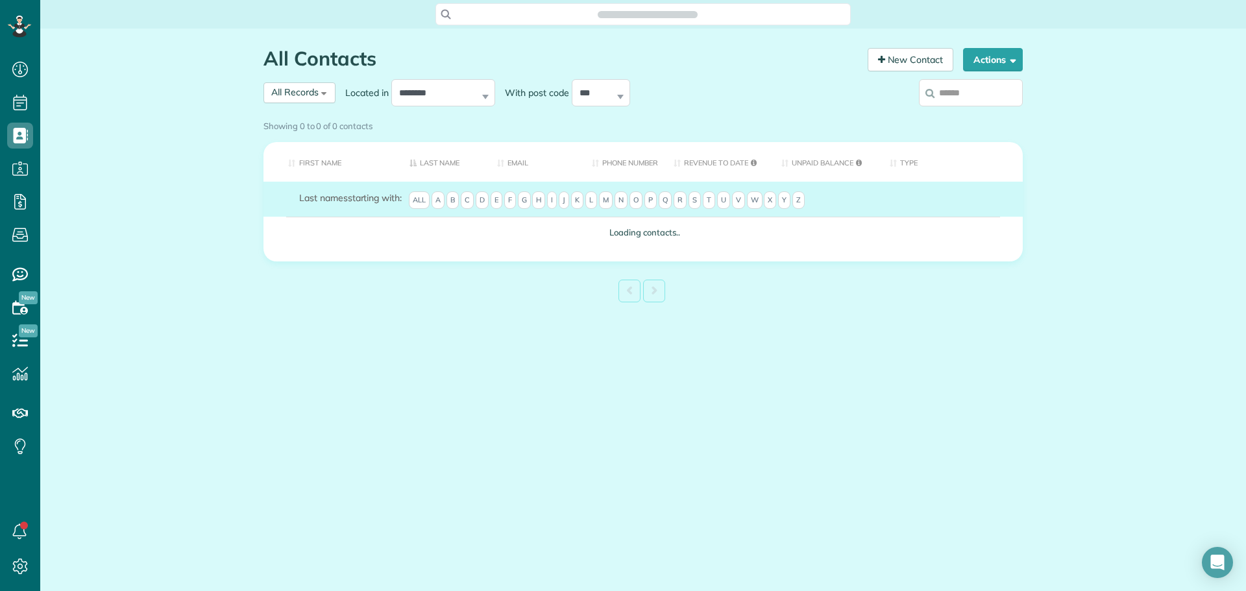
click at [968, 93] on input "search" at bounding box center [971, 92] width 104 height 27
type input "**"
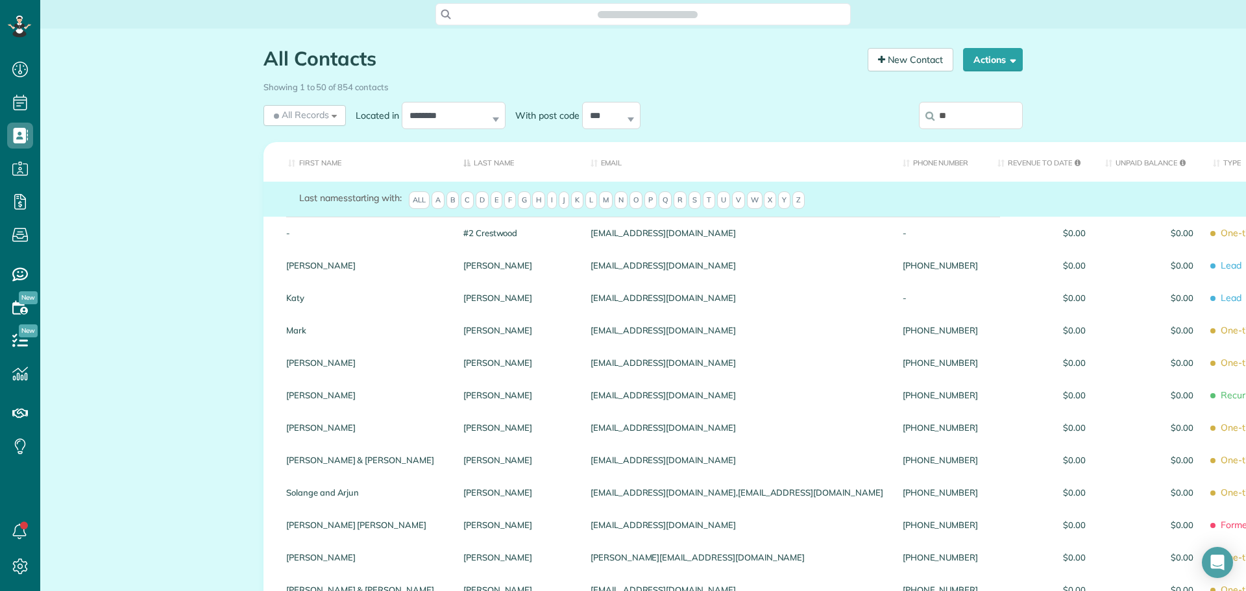
click at [956, 116] on input "**" at bounding box center [971, 115] width 104 height 27
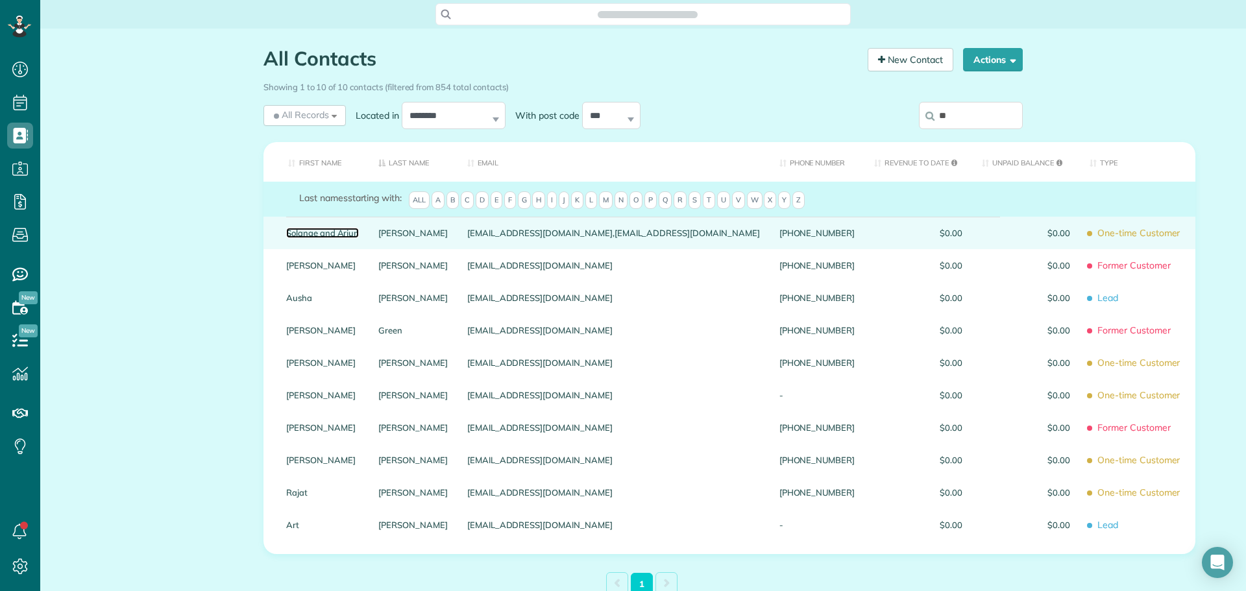
click at [310, 237] on link "Solange and Arjun" at bounding box center [322, 232] width 73 height 9
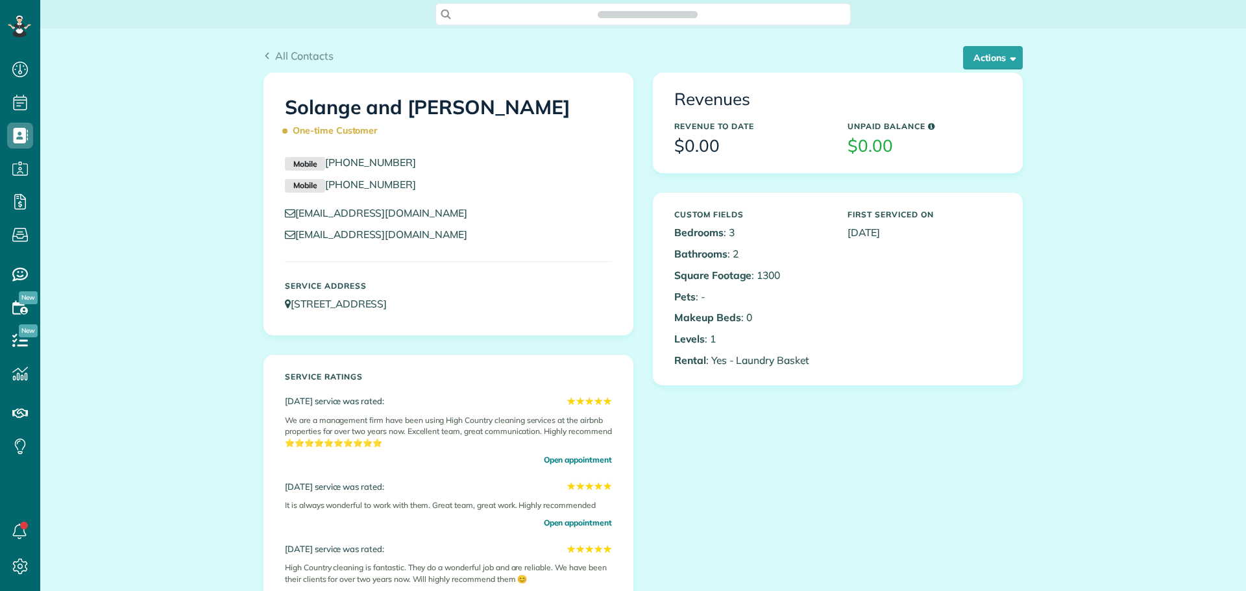
scroll to position [6, 6]
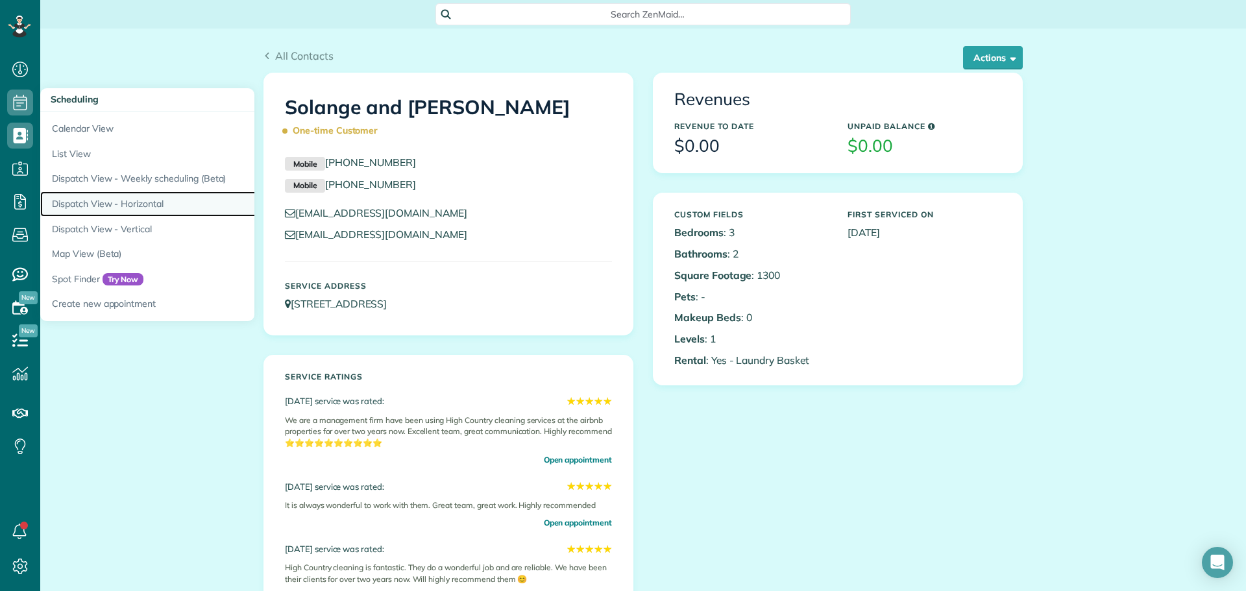
click at [130, 200] on link "Dispatch View - Horizontal" at bounding box center [202, 203] width 324 height 25
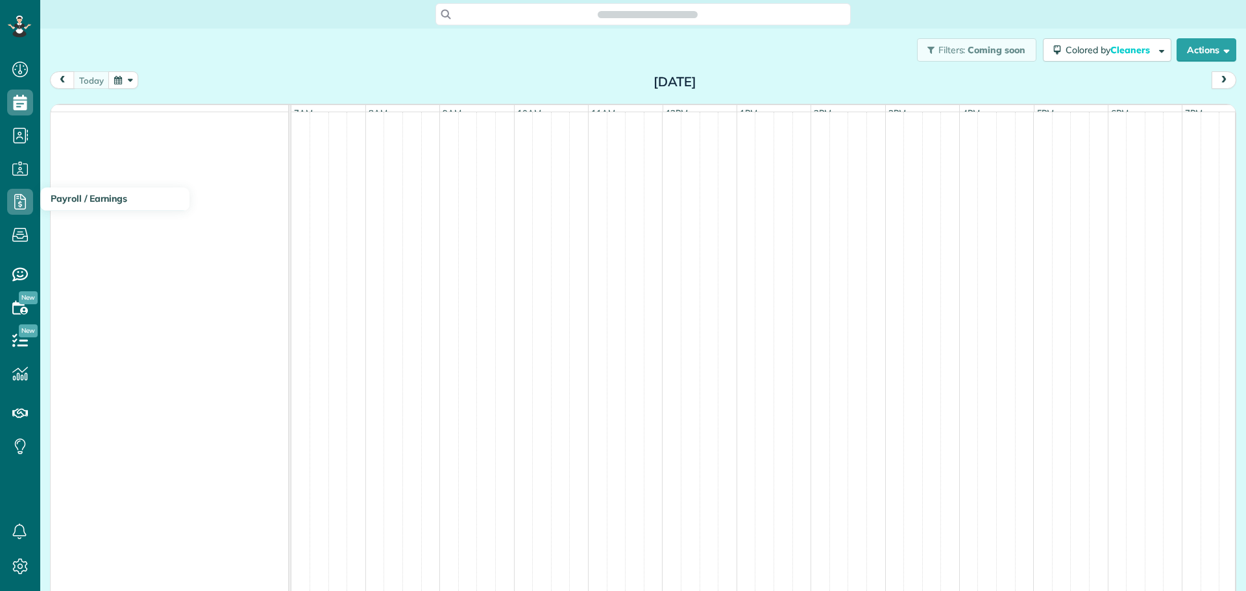
scroll to position [6, 6]
